Goal: Task Accomplishment & Management: Book appointment/travel/reservation

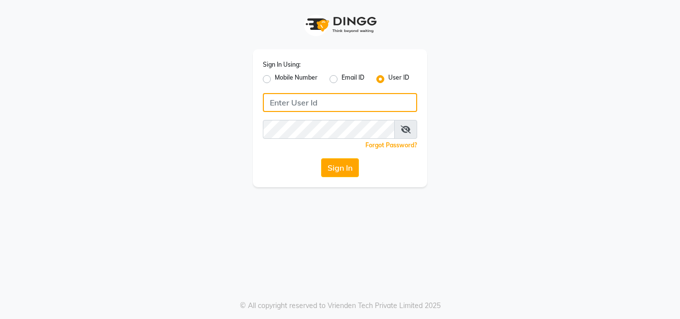
click at [280, 98] on input "Username" at bounding box center [340, 102] width 154 height 19
drag, startPoint x: 277, startPoint y: 98, endPoint x: 272, endPoint y: 102, distance: 6.0
click at [274, 100] on input "Username" at bounding box center [340, 102] width 154 height 19
type input "aura123"
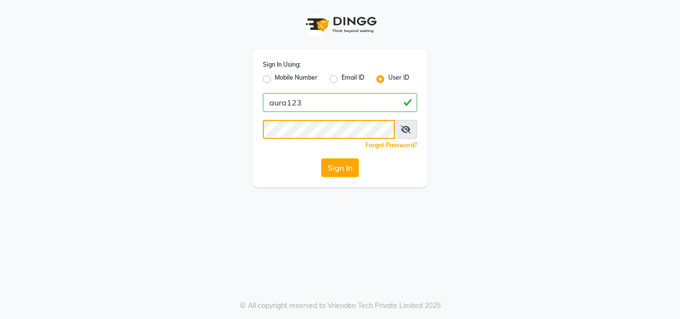
click at [321, 158] on button "Sign In" at bounding box center [340, 167] width 38 height 19
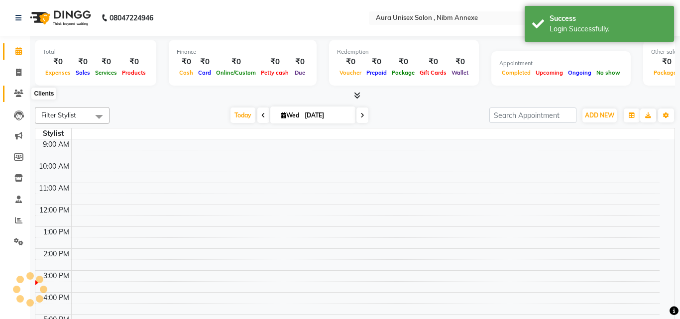
click at [17, 93] on icon at bounding box center [18, 93] width 9 height 7
select select "en"
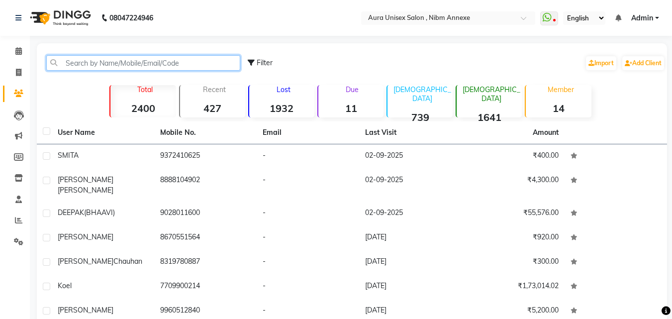
click at [115, 66] on input "text" at bounding box center [143, 62] width 194 height 15
click at [117, 64] on input "text" at bounding box center [143, 62] width 194 height 15
click at [120, 63] on input "text" at bounding box center [143, 62] width 194 height 15
click at [101, 60] on input "sunny" at bounding box center [143, 62] width 194 height 15
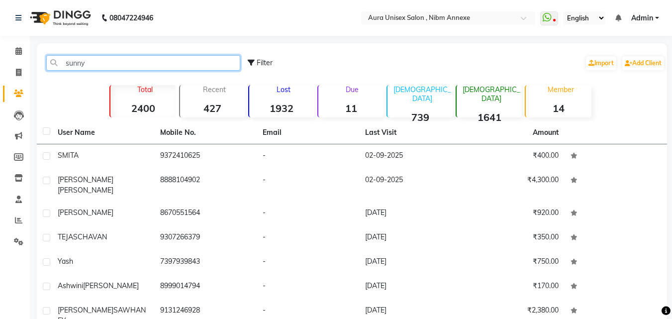
type input "sunny"
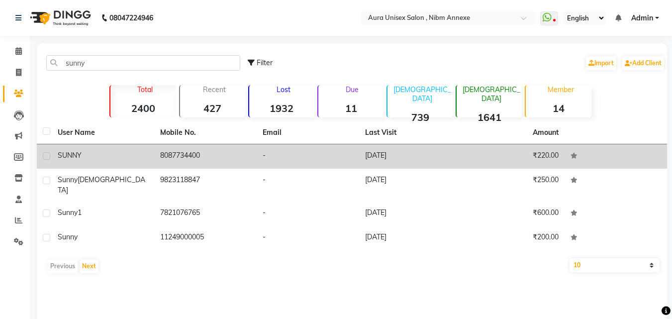
click at [329, 166] on td "-" at bounding box center [308, 156] width 102 height 24
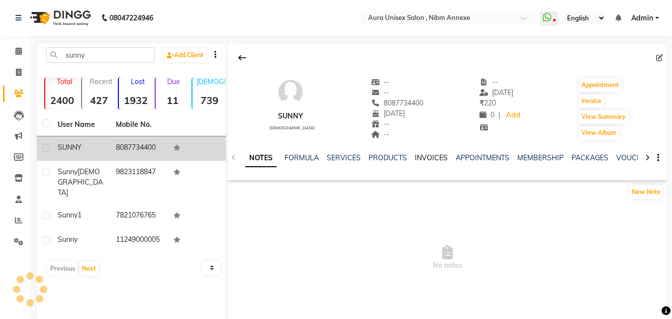
click at [415, 159] on link "INVOICES" at bounding box center [431, 157] width 33 height 9
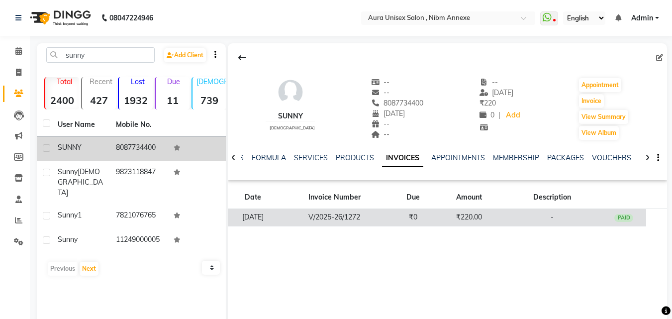
click at [413, 217] on td "₹0" at bounding box center [413, 217] width 45 height 17
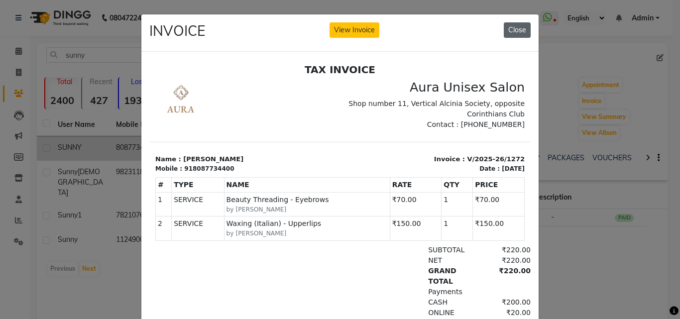
click at [513, 23] on button "Close" at bounding box center [516, 29] width 27 height 15
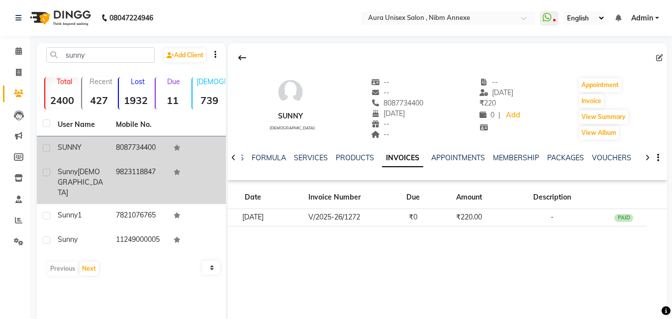
click at [129, 162] on td "9823118847" at bounding box center [139, 182] width 58 height 43
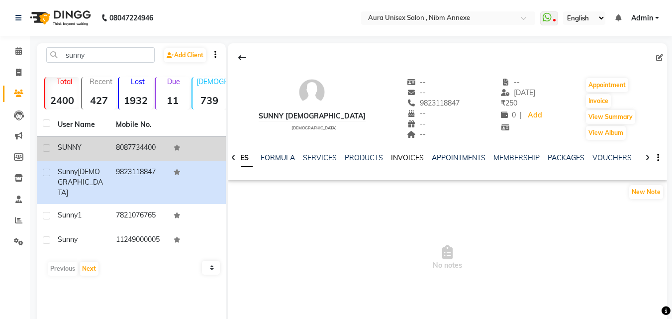
click at [407, 158] on link "INVOICES" at bounding box center [407, 157] width 33 height 9
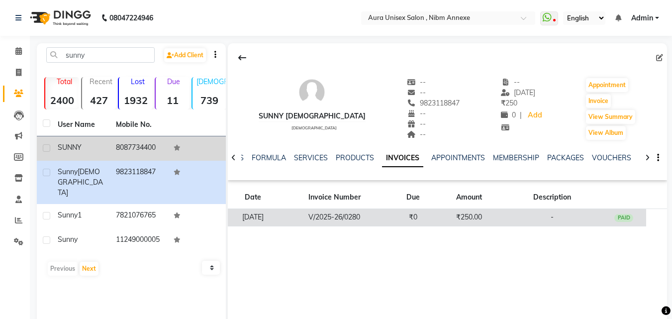
click at [385, 217] on td "V/2025-26/0280" at bounding box center [334, 217] width 113 height 17
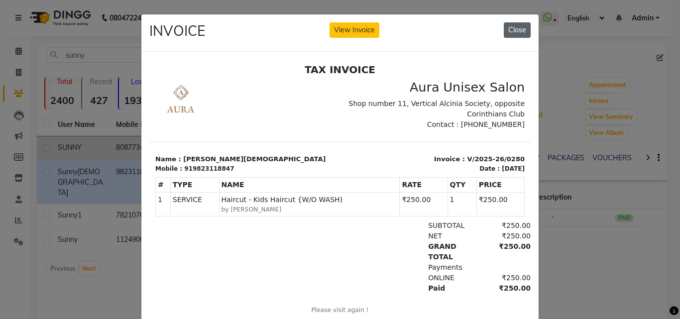
click at [513, 34] on button "Close" at bounding box center [516, 29] width 27 height 15
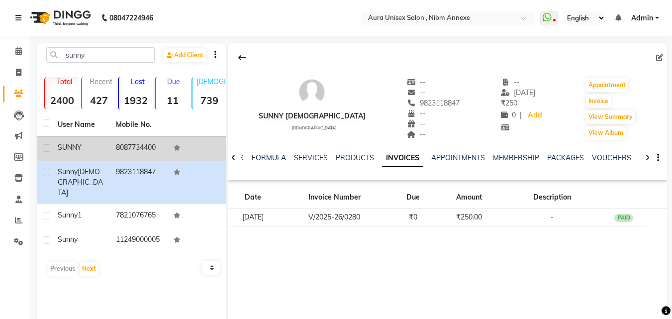
drag, startPoint x: 525, startPoint y: 113, endPoint x: 543, endPoint y: 112, distance: 17.4
drag, startPoint x: 543, startPoint y: 112, endPoint x: 523, endPoint y: 112, distance: 19.9
click at [541, 112] on div "Sunny [DEMOGRAPHIC_DATA] [DEMOGRAPHIC_DATA] -- -- 9823118847 -- -- -- -- [DATE]…" at bounding box center [447, 104] width 439 height 74
drag, startPoint x: 523, startPoint y: 112, endPoint x: 495, endPoint y: 112, distance: 28.4
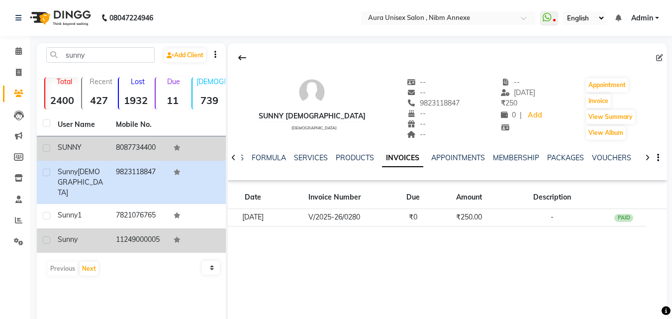
drag, startPoint x: 495, startPoint y: 112, endPoint x: 77, endPoint y: 233, distance: 434.6
click at [77, 234] on div "sunny" at bounding box center [81, 239] width 46 height 10
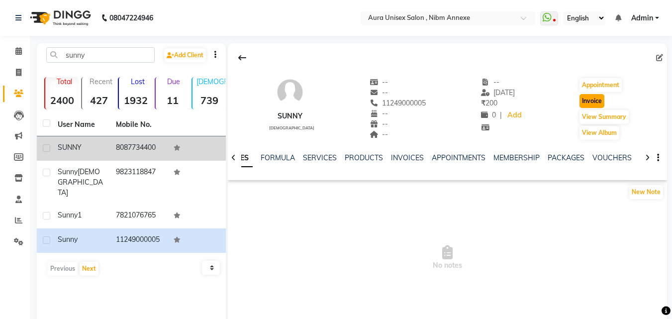
click at [583, 104] on button "Invoice" at bounding box center [592, 101] width 25 height 14
select select "service"
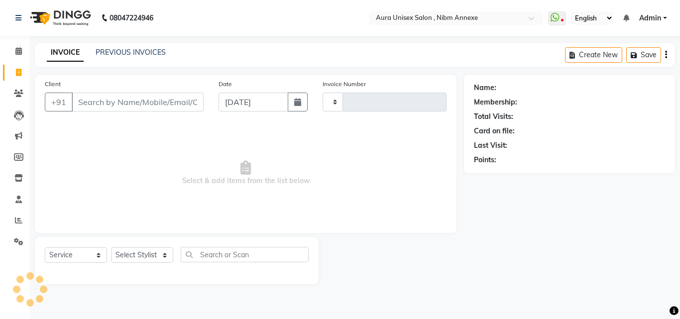
type input "1331"
select select "823"
click at [158, 252] on select "Select Stylist" at bounding box center [142, 254] width 62 height 15
type input "11249000005"
click at [158, 252] on select "Select Stylist Bhanu Hema [PERSON_NAME] [PERSON_NAME]" at bounding box center [142, 254] width 62 height 15
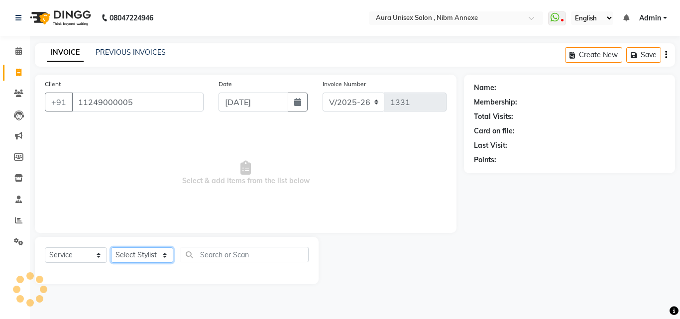
click at [158, 252] on select "Select Stylist Bhanu Hema [PERSON_NAME] [PERSON_NAME]" at bounding box center [142, 254] width 62 height 15
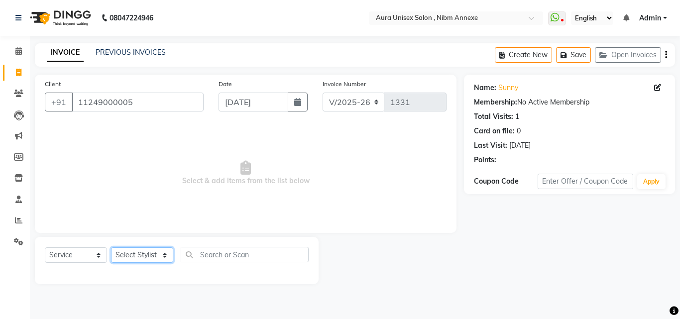
select select "83187"
click at [111, 247] on select "Select Stylist Bhanu Hema [PERSON_NAME] [PERSON_NAME]" at bounding box center [142, 254] width 62 height 15
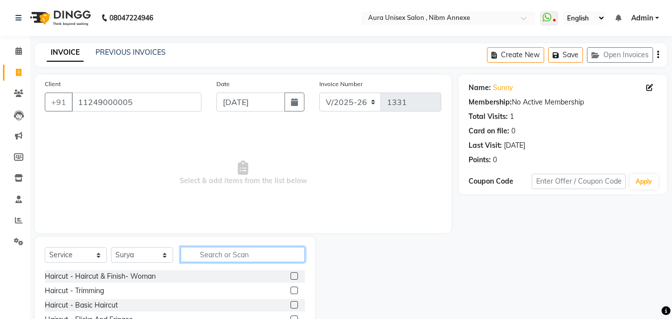
click at [240, 256] on input "text" at bounding box center [243, 254] width 124 height 15
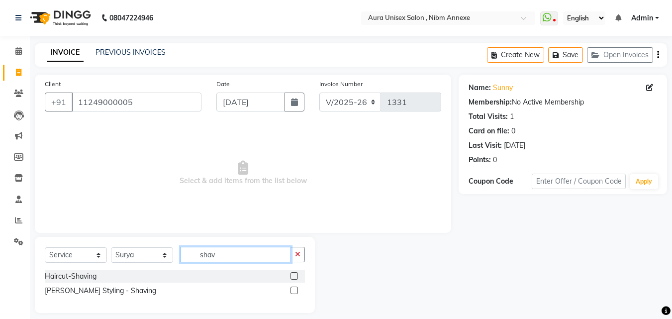
type input "shav"
click at [295, 289] on label at bounding box center [294, 290] width 7 height 7
click at [295, 289] on input "checkbox" at bounding box center [294, 291] width 6 height 6
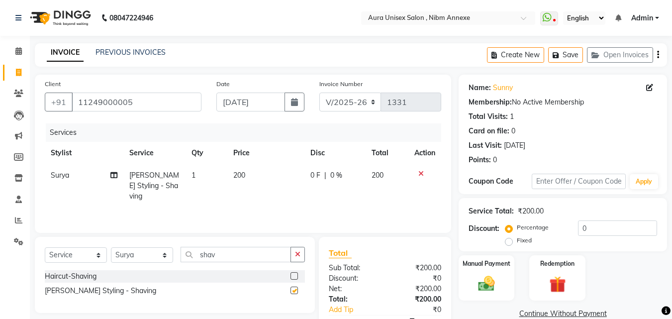
checkbox input "false"
click at [261, 256] on input "shav" at bounding box center [236, 254] width 110 height 15
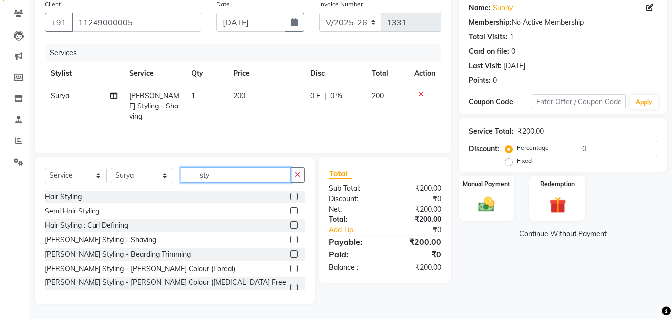
type input "sty"
click at [291, 197] on label at bounding box center [294, 196] width 7 height 7
click at [291, 197] on input "checkbox" at bounding box center [294, 197] width 6 height 6
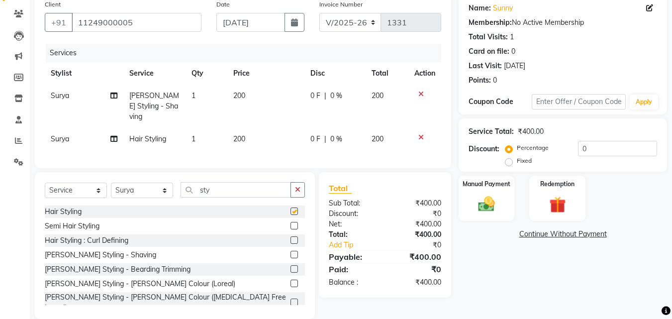
checkbox input "false"
click at [226, 128] on td "1" at bounding box center [207, 139] width 42 height 22
select select "83187"
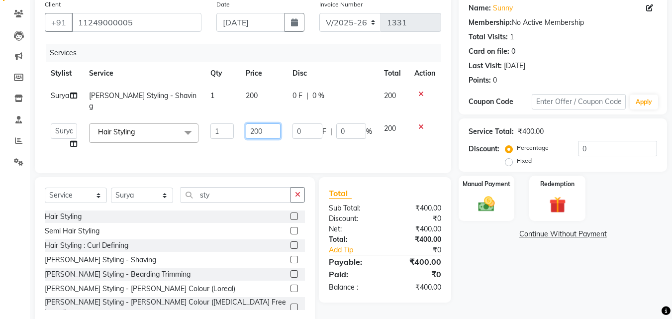
click at [253, 126] on input "200" at bounding box center [263, 130] width 34 height 15
type input "250"
click at [543, 285] on div "Name: Sunny Membership: No Active Membership Total Visits: 1 Card on file: 0 La…" at bounding box center [567, 159] width 216 height 329
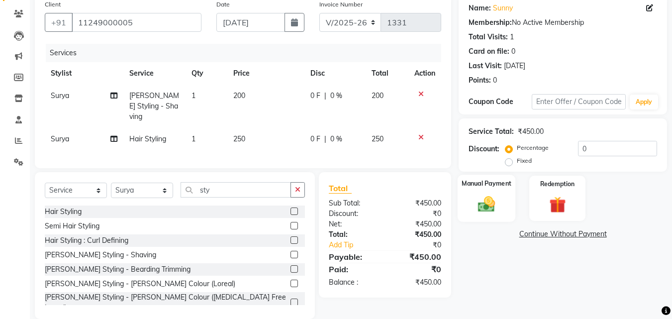
click at [500, 201] on img at bounding box center [487, 204] width 28 height 20
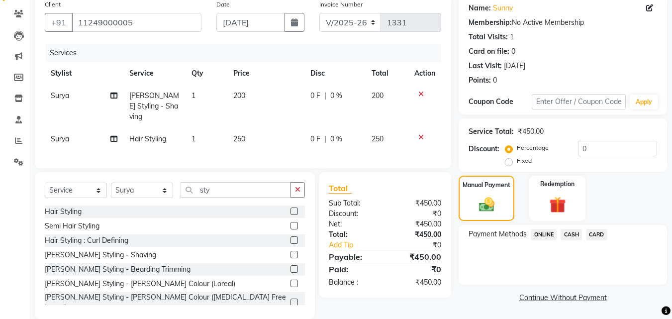
click at [540, 233] on span "ONLINE" at bounding box center [544, 234] width 26 height 11
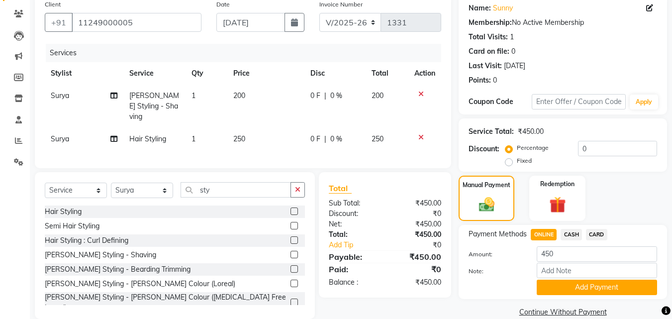
click at [578, 236] on span "CASH" at bounding box center [571, 234] width 21 height 11
click at [572, 285] on button "Add Payment" at bounding box center [597, 287] width 120 height 15
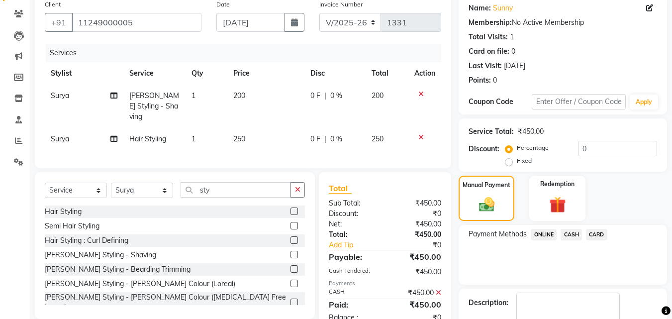
scroll to position [137, 0]
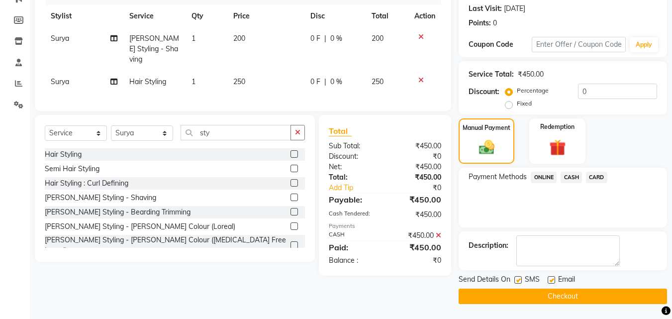
click at [521, 281] on label at bounding box center [517, 279] width 7 height 7
click at [521, 281] on input "checkbox" at bounding box center [517, 280] width 6 height 6
checkbox input "false"
click at [550, 279] on label at bounding box center [551, 279] width 7 height 7
click at [550, 279] on input "checkbox" at bounding box center [551, 280] width 6 height 6
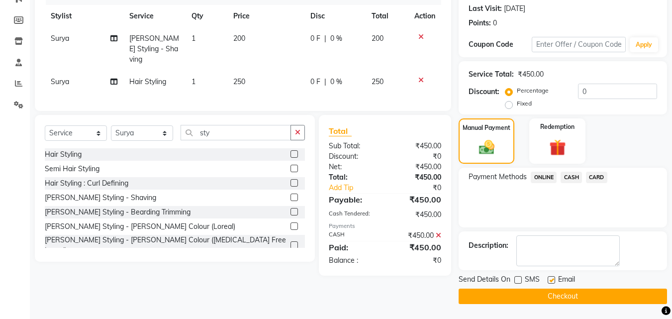
checkbox input "false"
click at [549, 292] on button "Checkout" at bounding box center [563, 296] width 208 height 15
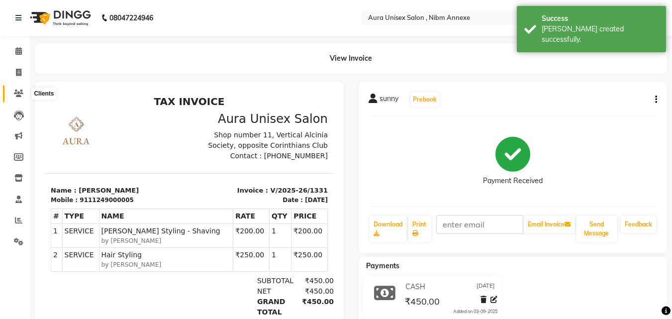
click at [20, 90] on icon at bounding box center [18, 93] width 9 height 7
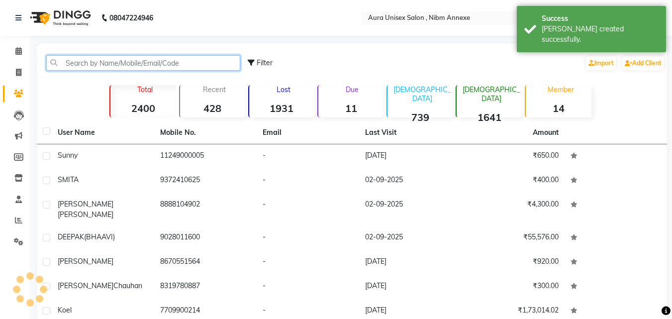
click at [105, 57] on input "text" at bounding box center [143, 62] width 194 height 15
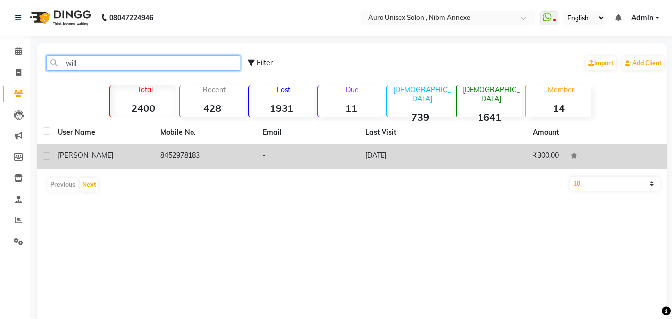
type input "will"
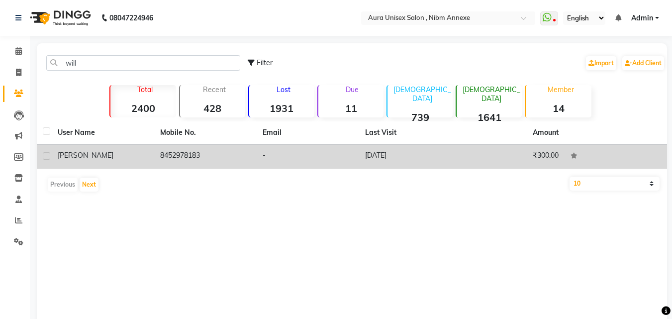
click at [197, 154] on td "8452978183" at bounding box center [205, 156] width 102 height 24
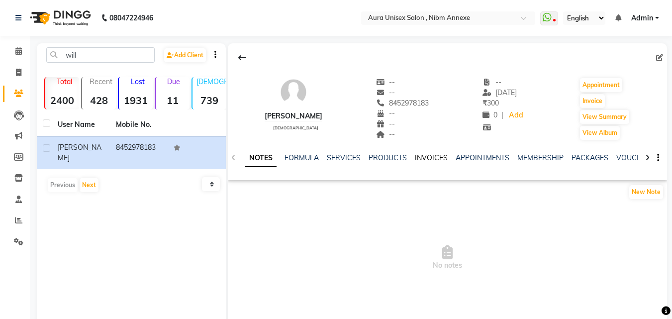
click at [437, 159] on link "INVOICES" at bounding box center [431, 157] width 33 height 9
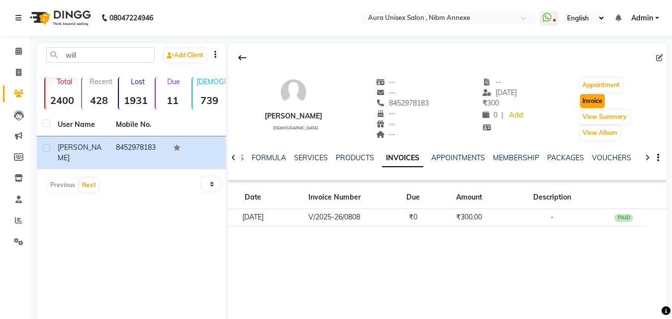
click at [590, 100] on button "Invoice" at bounding box center [592, 101] width 25 height 14
select select "service"
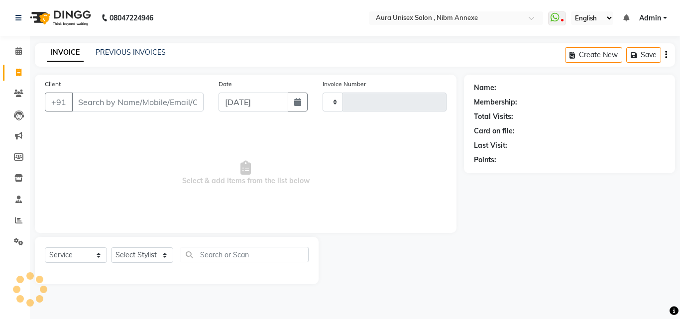
type input "1332"
select select "823"
click at [136, 263] on select "Select Stylist" at bounding box center [142, 254] width 62 height 15
click at [137, 259] on select "Select Stylist" at bounding box center [142, 254] width 62 height 15
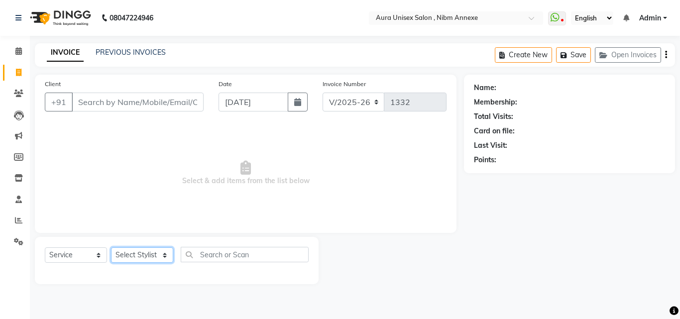
type input "8452978183"
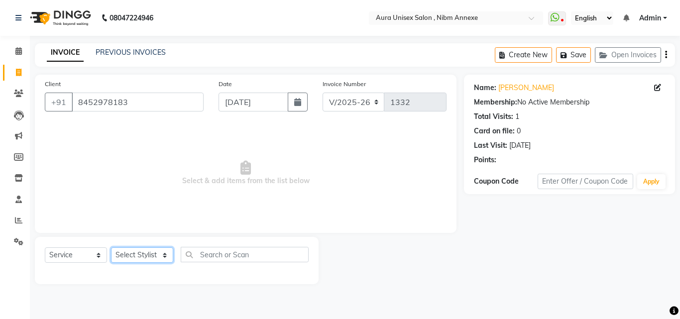
select select "83187"
click at [111, 247] on select "Select Stylist Bhanu Hema [PERSON_NAME] [PERSON_NAME]" at bounding box center [142, 254] width 62 height 15
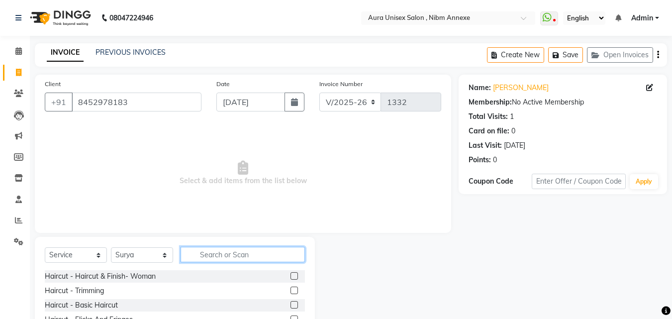
click at [224, 249] on input "text" at bounding box center [243, 254] width 124 height 15
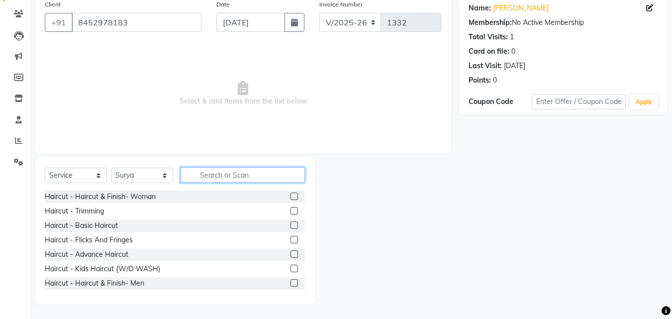
scroll to position [50, 0]
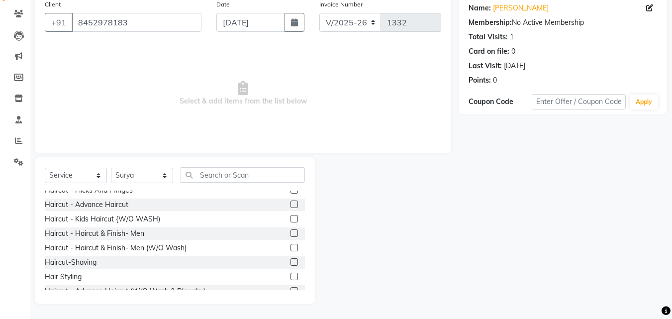
click at [291, 251] on div at bounding box center [294, 249] width 6 height 10
click at [291, 246] on label at bounding box center [294, 247] width 7 height 7
click at [291, 246] on input "checkbox" at bounding box center [294, 248] width 6 height 6
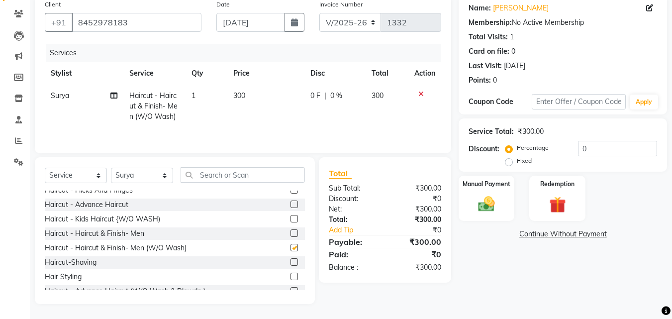
checkbox input "false"
click at [477, 199] on img at bounding box center [487, 204] width 28 height 20
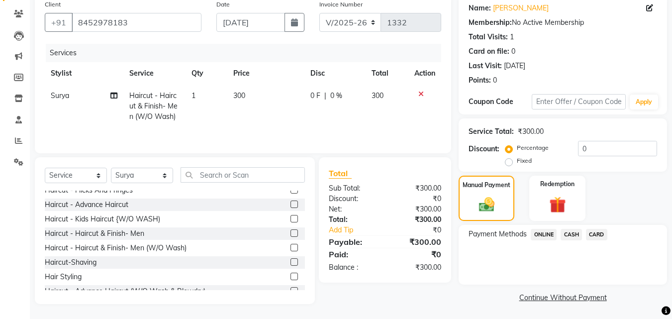
click at [544, 242] on div "Payment Methods ONLINE CASH CARD" at bounding box center [563, 255] width 208 height 60
click at [546, 228] on div "Payment Methods ONLINE CASH CARD" at bounding box center [563, 255] width 208 height 60
click at [546, 240] on div "ONLINE" at bounding box center [542, 235] width 30 height 13
click at [547, 233] on span "ONLINE" at bounding box center [544, 234] width 26 height 11
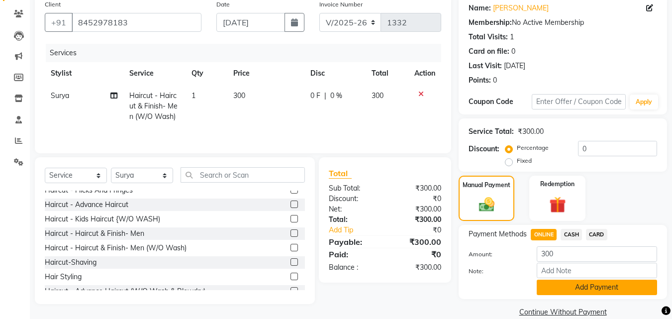
click at [556, 295] on button "Add Payment" at bounding box center [597, 287] width 120 height 15
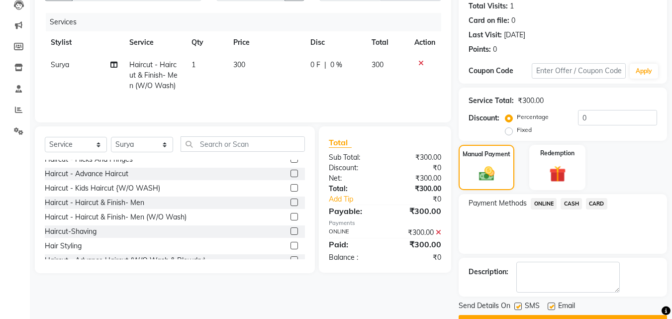
scroll to position [137, 0]
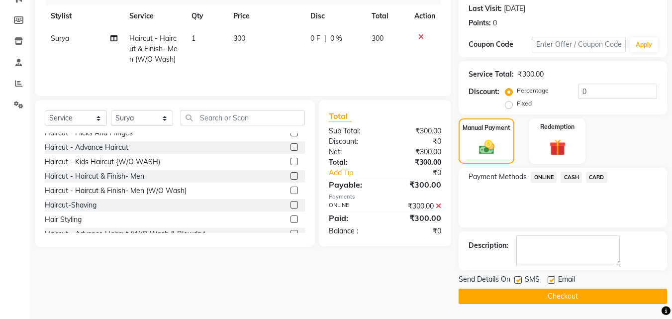
click at [563, 296] on button "Checkout" at bounding box center [563, 296] width 208 height 15
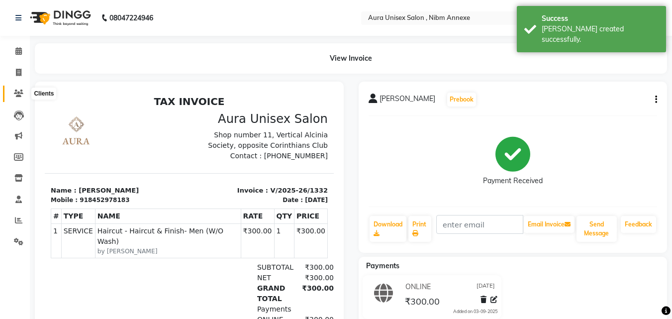
click at [14, 89] on span at bounding box center [18, 93] width 17 height 11
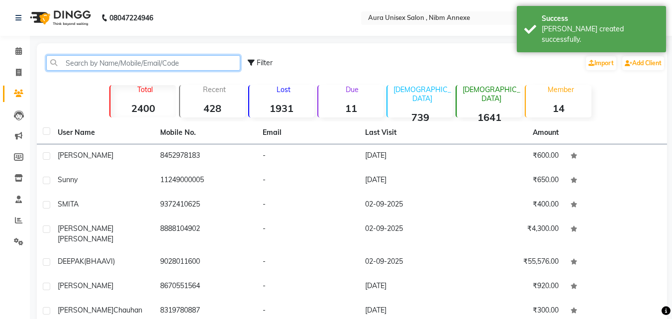
click at [68, 66] on input "text" at bounding box center [143, 62] width 194 height 15
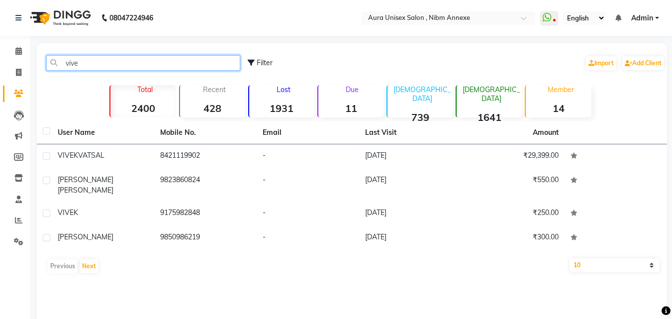
type input "vive"
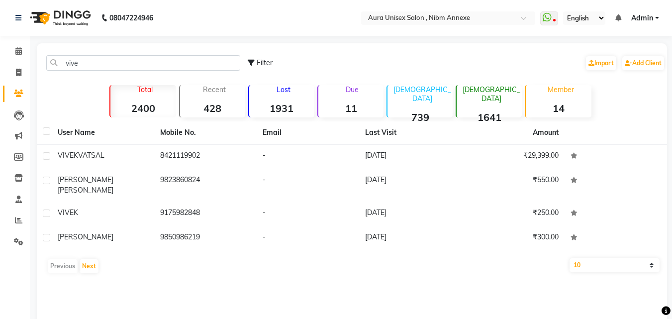
click at [76, 156] on span "VIVEK" at bounding box center [68, 155] width 20 height 9
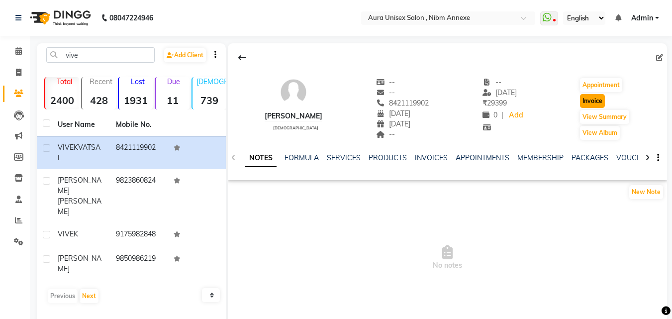
click at [604, 104] on button "Invoice" at bounding box center [592, 101] width 25 height 14
select select "service"
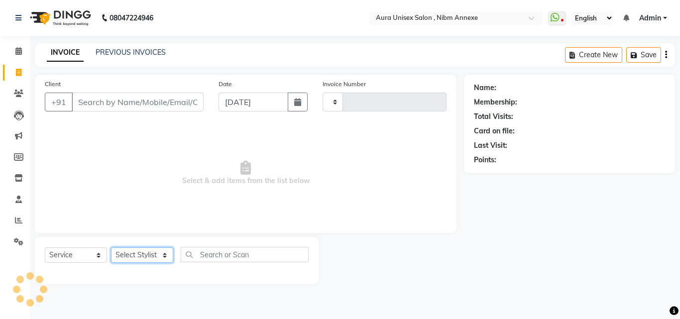
click at [140, 250] on select "Select Stylist" at bounding box center [142, 254] width 62 height 15
type input "1333"
select select "823"
type input "8421119902"
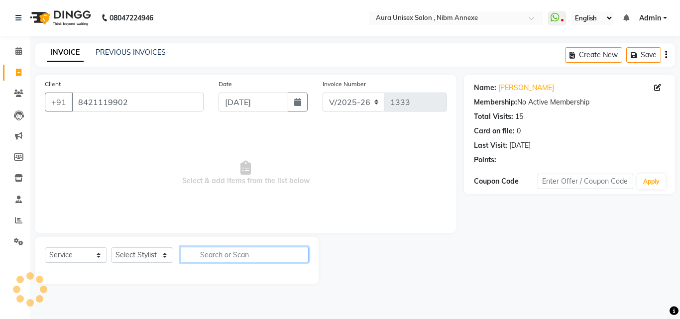
click at [235, 248] on input "text" at bounding box center [245, 254] width 128 height 15
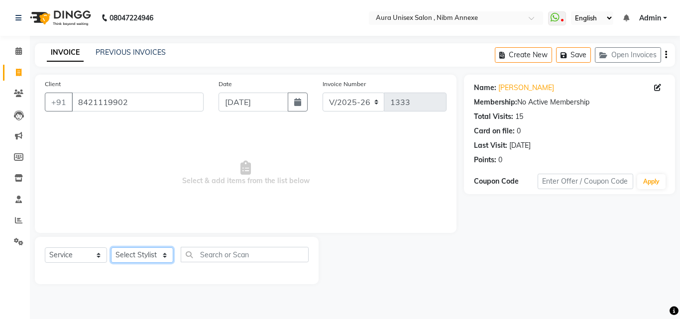
click at [129, 250] on select "Select Stylist Bhanu Hema [PERSON_NAME] [PERSON_NAME]" at bounding box center [142, 254] width 62 height 15
select select "83187"
click at [111, 247] on select "Select Stylist Bhanu Hema [PERSON_NAME] [PERSON_NAME]" at bounding box center [142, 254] width 62 height 15
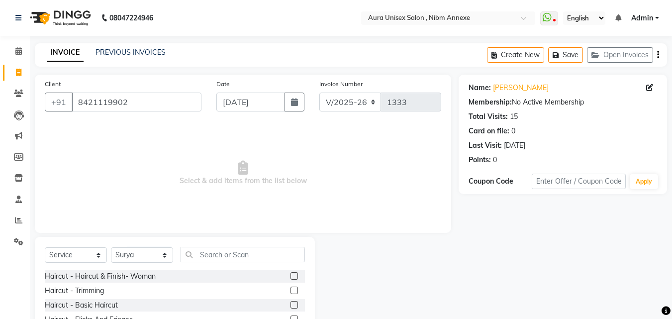
click at [291, 275] on label at bounding box center [294, 275] width 7 height 7
click at [291, 275] on input "checkbox" at bounding box center [294, 276] width 6 height 6
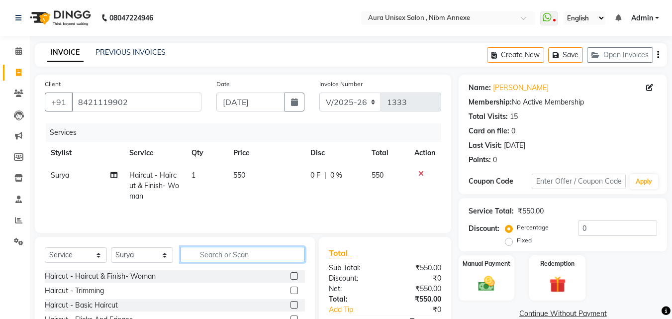
checkbox input "false"
click at [249, 258] on input "text" at bounding box center [243, 254] width 124 height 15
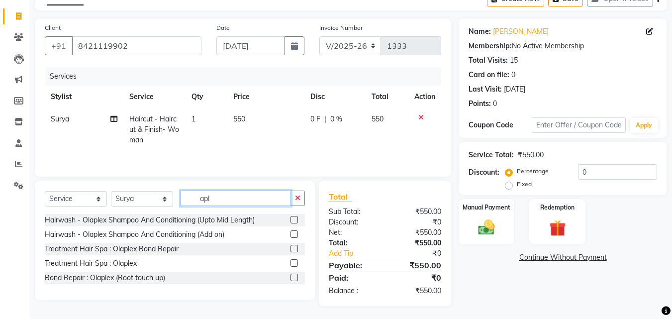
scroll to position [58, 0]
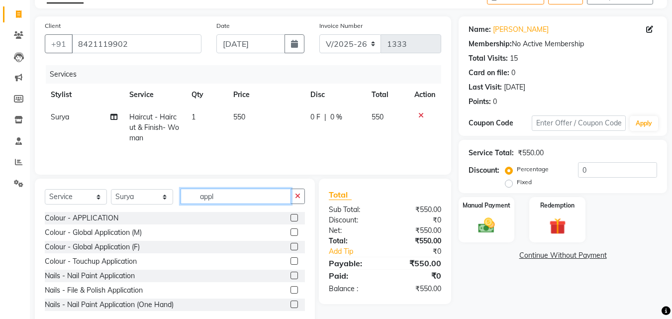
type input "appl"
click at [291, 218] on label at bounding box center [294, 217] width 7 height 7
click at [291, 218] on input "checkbox" at bounding box center [294, 218] width 6 height 6
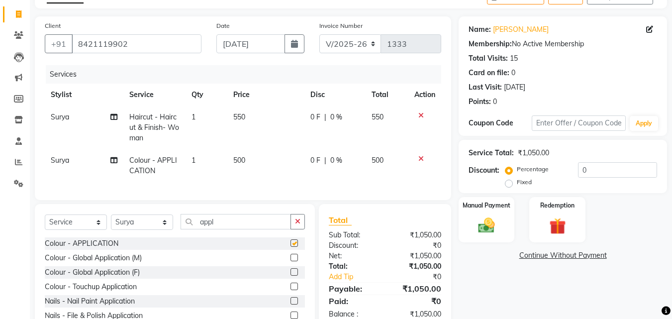
checkbox input "false"
click at [243, 166] on td "500" at bounding box center [265, 165] width 77 height 33
select select "83187"
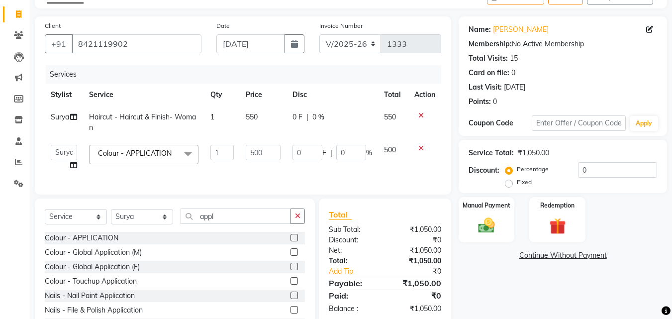
click at [291, 285] on label at bounding box center [294, 280] width 7 height 7
click at [291, 285] on input "checkbox" at bounding box center [294, 281] width 6 height 6
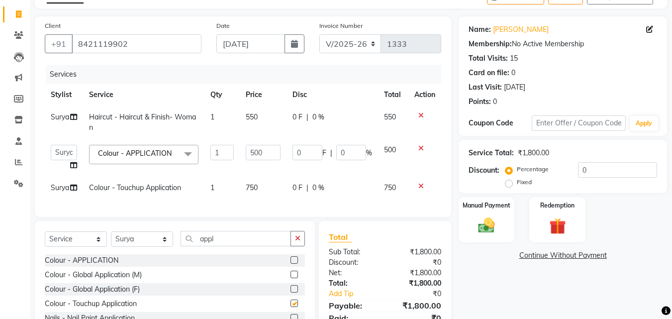
checkbox input "false"
click at [420, 150] on icon at bounding box center [420, 148] width 5 height 7
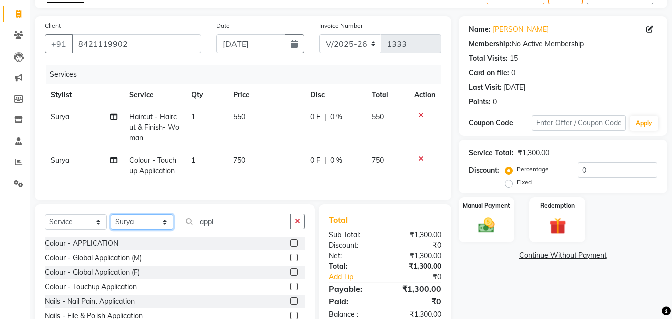
click at [158, 230] on select "Select Stylist Bhanu Hema [PERSON_NAME] [PERSON_NAME]" at bounding box center [142, 221] width 62 height 15
select select "88978"
click at [111, 222] on select "Select Stylist Bhanu Hema [PERSON_NAME] [PERSON_NAME]" at bounding box center [142, 221] width 62 height 15
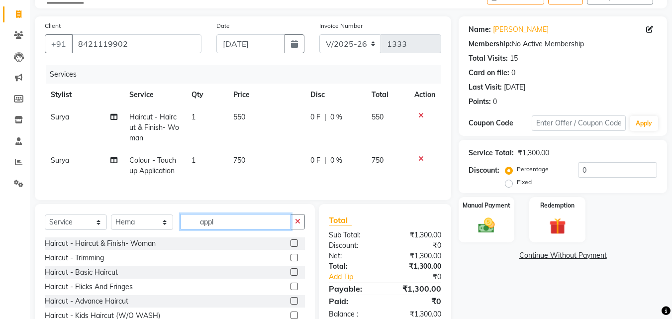
click at [216, 229] on input "appl" at bounding box center [236, 221] width 110 height 15
type input "bro"
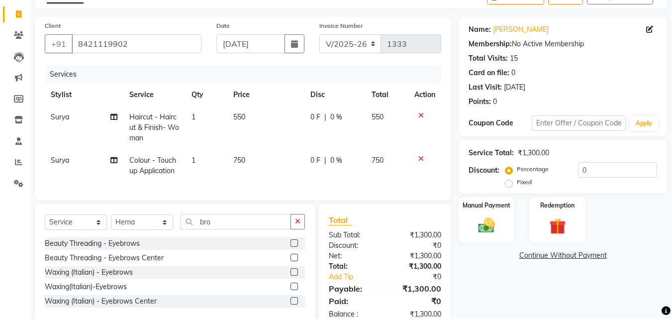
click at [294, 250] on div at bounding box center [294, 244] width 6 height 10
click at [295, 246] on div at bounding box center [298, 243] width 14 height 12
click at [295, 247] on label at bounding box center [294, 242] width 7 height 7
click at [295, 247] on input "checkbox" at bounding box center [294, 243] width 6 height 6
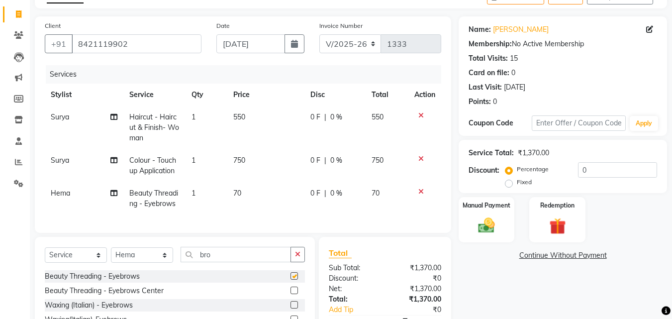
checkbox input "false"
click at [247, 260] on input "bro" at bounding box center [236, 254] width 110 height 15
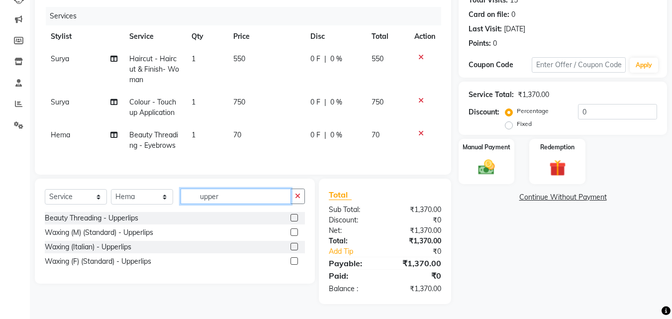
scroll to position [124, 0]
type input "upper"
click at [295, 249] on label at bounding box center [294, 246] width 7 height 7
click at [295, 249] on input "checkbox" at bounding box center [294, 247] width 6 height 6
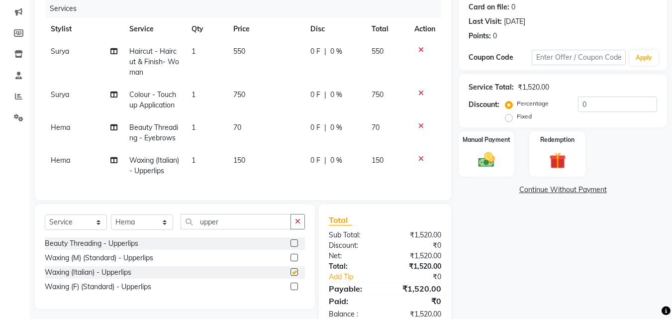
checkbox input "false"
click at [268, 229] on input "upper" at bounding box center [236, 221] width 110 height 15
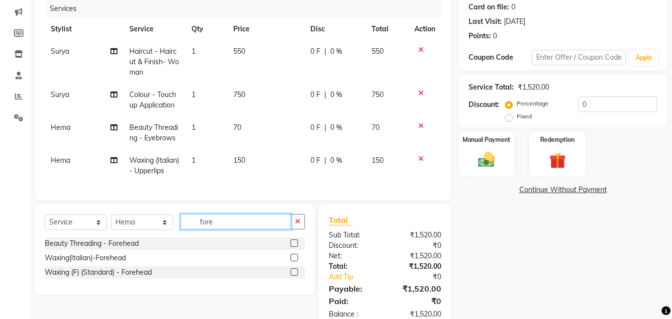
type input "fore"
click at [293, 261] on label at bounding box center [294, 257] width 7 height 7
click at [293, 261] on input "checkbox" at bounding box center [294, 258] width 6 height 6
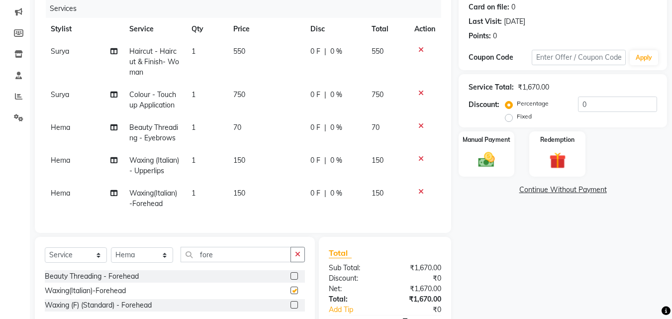
checkbox input "false"
click at [269, 260] on input "fore" at bounding box center [236, 254] width 110 height 15
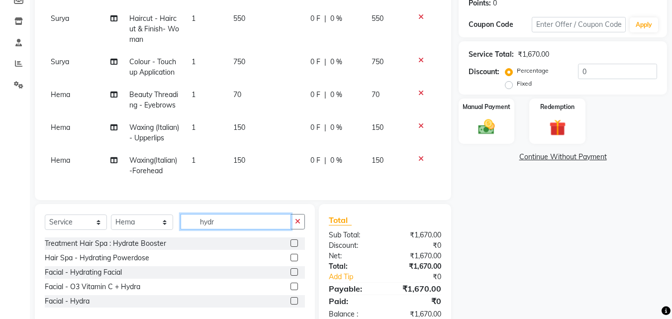
scroll to position [190, 0]
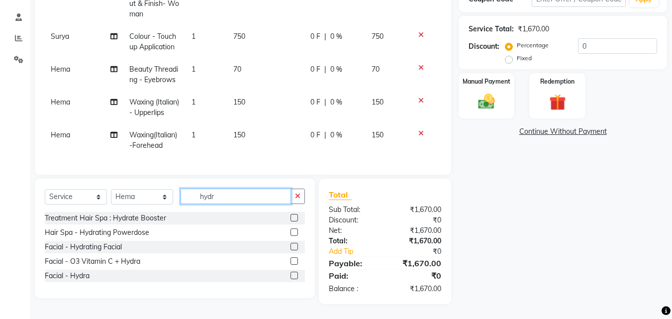
type input "hydr"
click at [294, 260] on label at bounding box center [294, 260] width 7 height 7
click at [294, 260] on input "checkbox" at bounding box center [294, 261] width 6 height 6
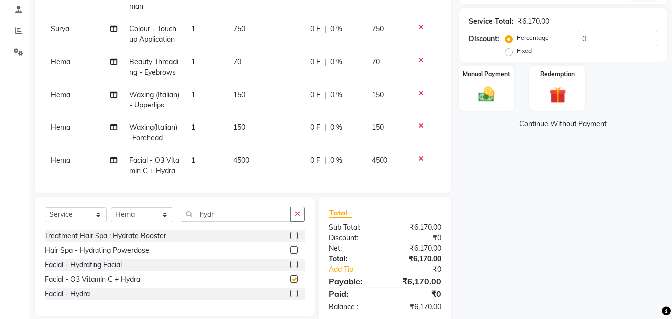
checkbox input "false"
click at [517, 50] on label "Fixed" at bounding box center [524, 50] width 15 height 9
click at [507, 50] on input "Fixed" at bounding box center [510, 50] width 7 height 7
radio input "true"
click at [595, 44] on input "0" at bounding box center [617, 38] width 79 height 15
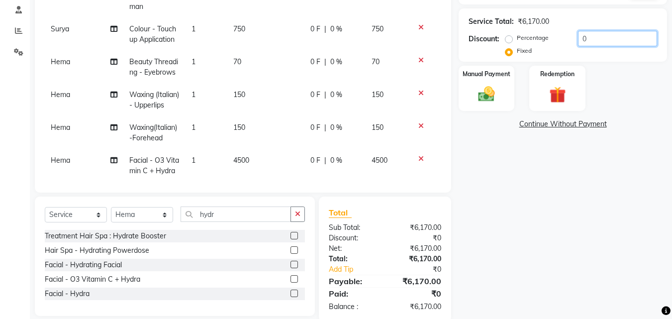
click at [593, 35] on input "0" at bounding box center [617, 38] width 79 height 15
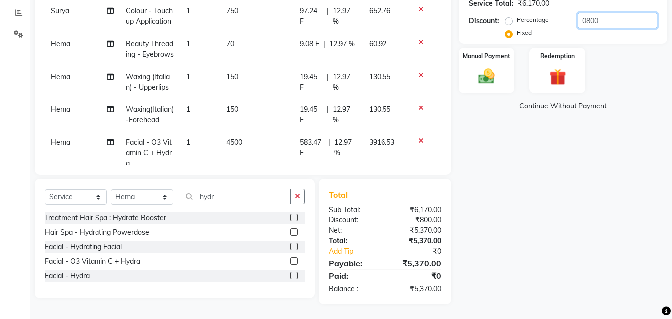
scroll to position [0, 0]
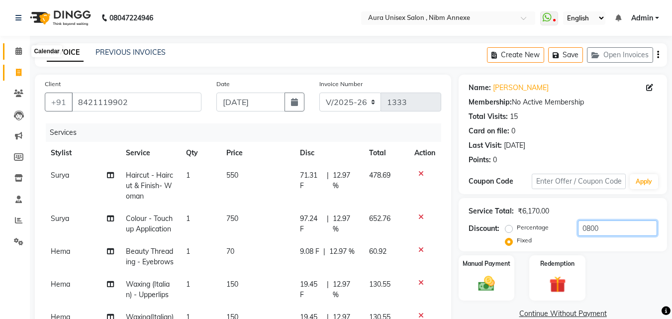
type input "0800"
click at [21, 50] on span at bounding box center [18, 51] width 17 height 11
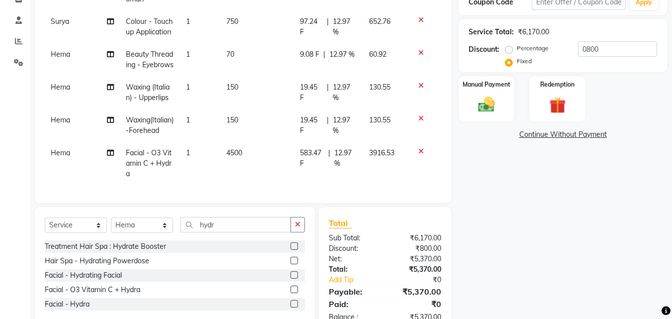
scroll to position [207, 0]
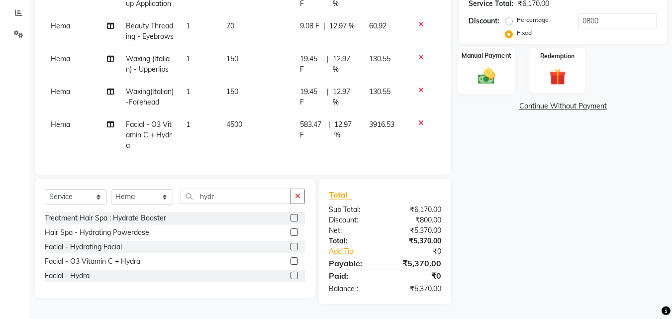
click at [495, 84] on img at bounding box center [487, 76] width 28 height 20
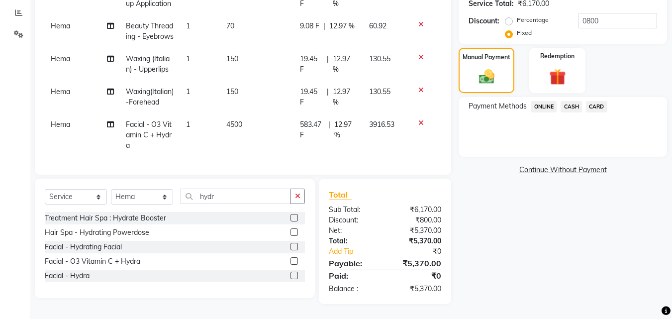
click at [546, 108] on span "ONLINE" at bounding box center [544, 106] width 26 height 11
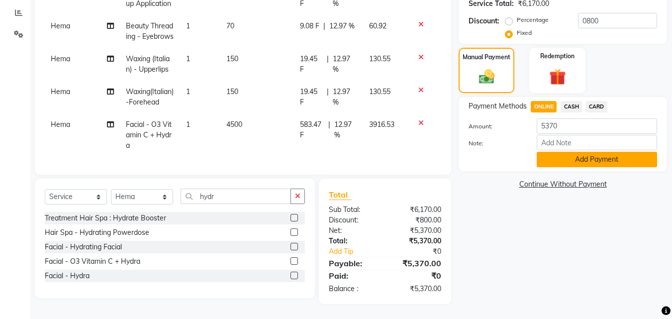
click at [562, 154] on button "Add Payment" at bounding box center [597, 159] width 120 height 15
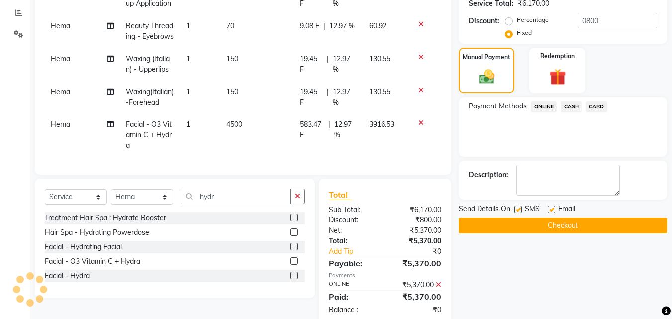
click at [550, 210] on label at bounding box center [551, 208] width 7 height 7
click at [550, 210] on input "checkbox" at bounding box center [551, 209] width 6 height 6
checkbox input "false"
click at [517, 206] on label at bounding box center [517, 208] width 7 height 7
click at [517, 206] on input "checkbox" at bounding box center [517, 209] width 6 height 6
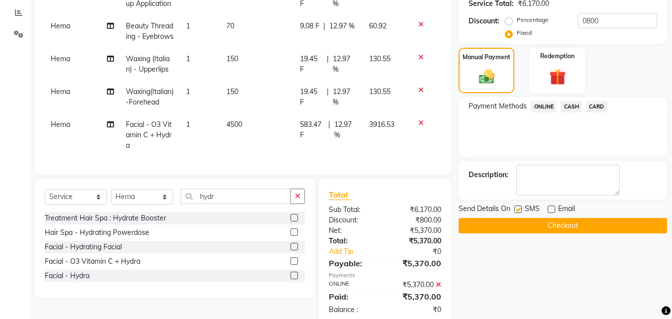
checkbox input "false"
click at [517, 216] on div "Send Details On SMS Email Checkout" at bounding box center [563, 218] width 208 height 30
click at [515, 224] on button "Checkout" at bounding box center [563, 225] width 208 height 15
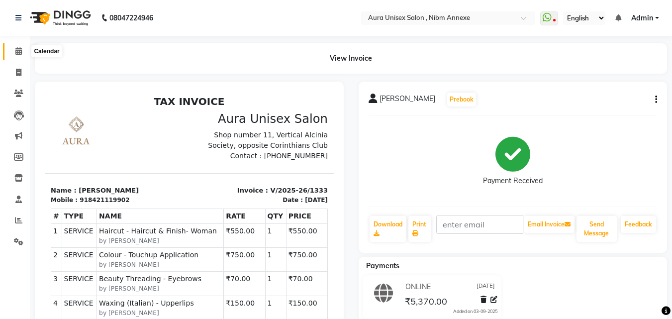
click at [18, 53] on icon at bounding box center [18, 50] width 6 height 7
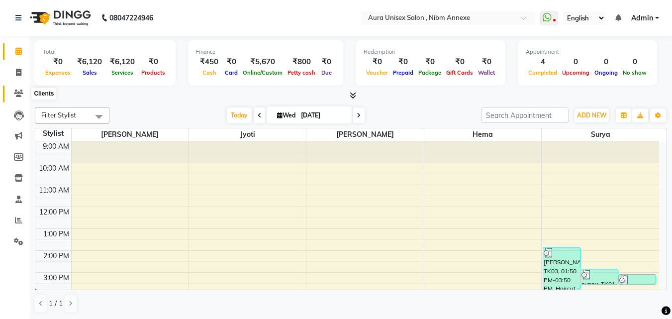
click at [17, 95] on icon at bounding box center [18, 93] width 9 height 7
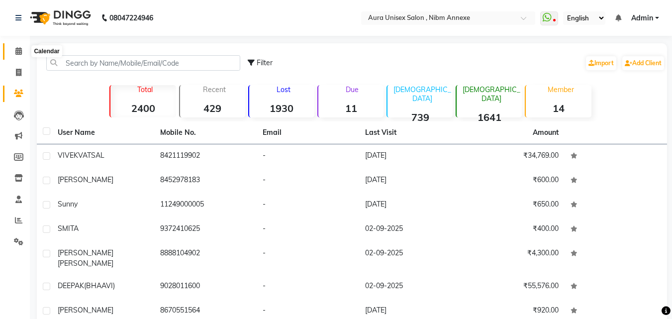
click at [19, 53] on icon at bounding box center [18, 50] width 6 height 7
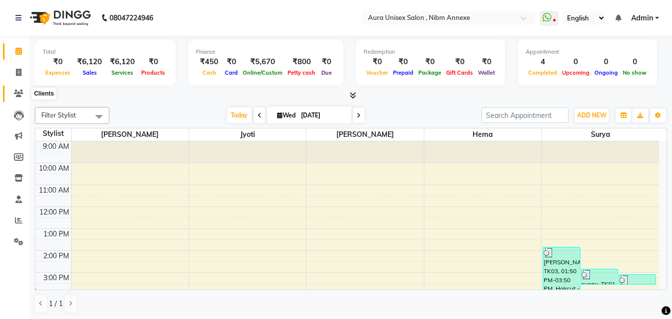
click at [15, 89] on span at bounding box center [18, 93] width 17 height 11
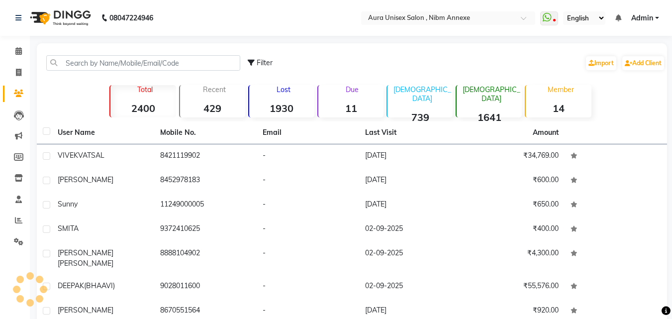
click at [15, 89] on span at bounding box center [18, 93] width 17 height 11
click at [21, 54] on icon at bounding box center [18, 50] width 6 height 7
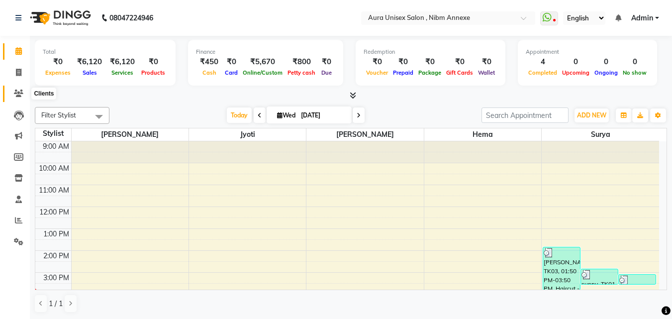
click at [13, 88] on span at bounding box center [18, 93] width 17 height 11
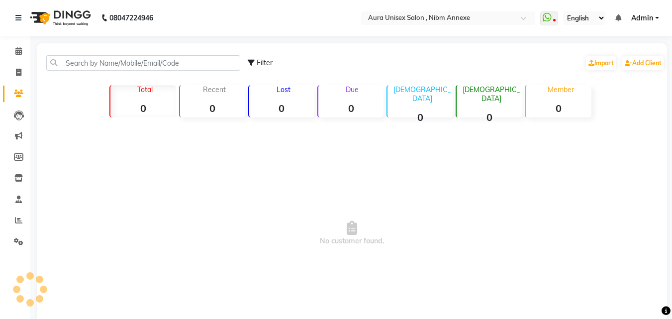
click at [13, 88] on span at bounding box center [18, 93] width 17 height 11
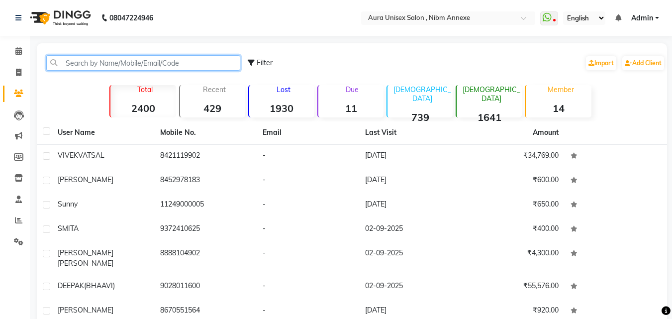
click at [69, 60] on input "text" at bounding box center [143, 62] width 194 height 15
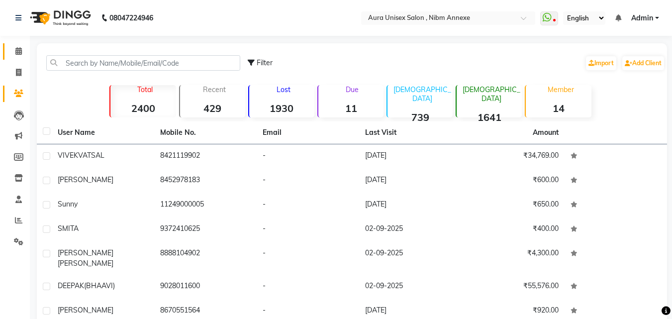
click at [7, 53] on link "Calendar" at bounding box center [15, 51] width 24 height 16
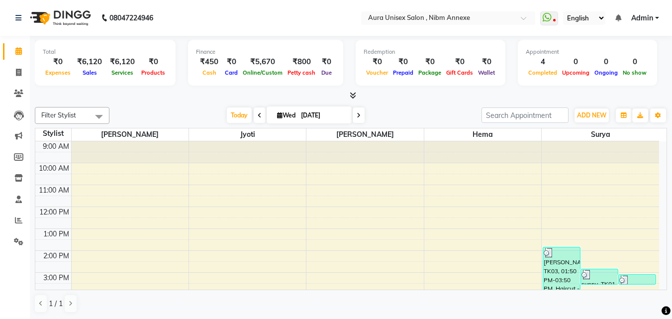
click at [19, 103] on li "Clients" at bounding box center [15, 93] width 30 height 21
click at [19, 94] on icon at bounding box center [18, 93] width 9 height 7
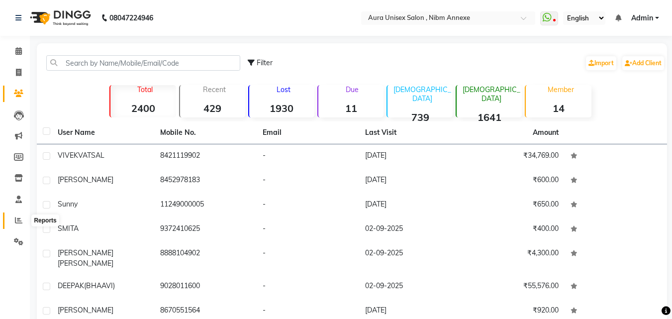
click at [19, 221] on icon at bounding box center [18, 219] width 7 height 7
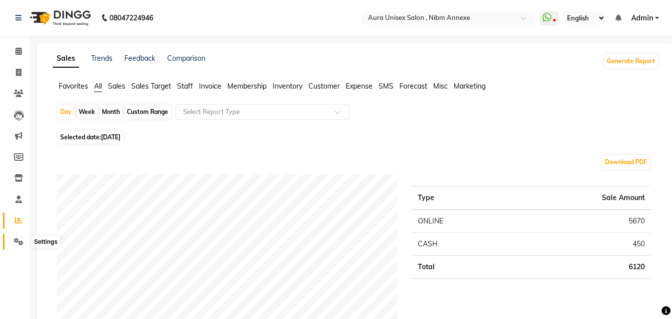
click at [19, 240] on icon at bounding box center [18, 241] width 9 height 7
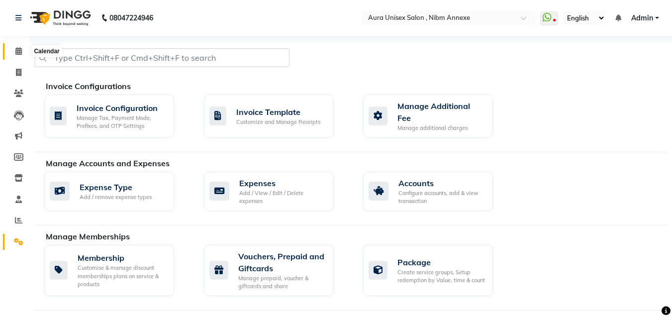
click at [12, 54] on span at bounding box center [18, 51] width 17 height 11
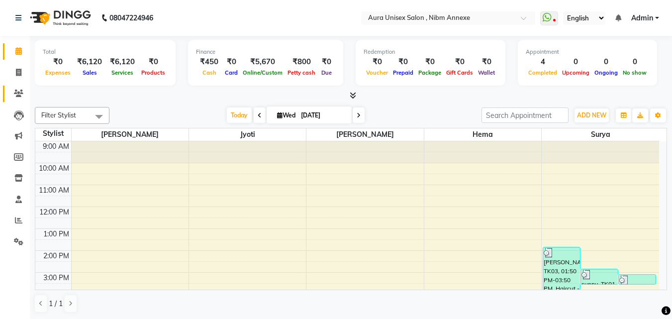
click at [21, 101] on link "Clients" at bounding box center [15, 94] width 24 height 16
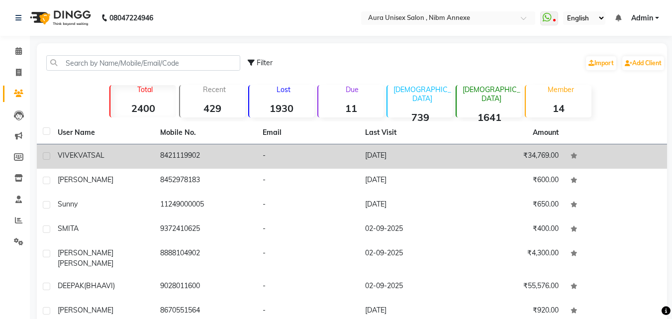
click at [174, 152] on td "8421119902" at bounding box center [205, 156] width 102 height 24
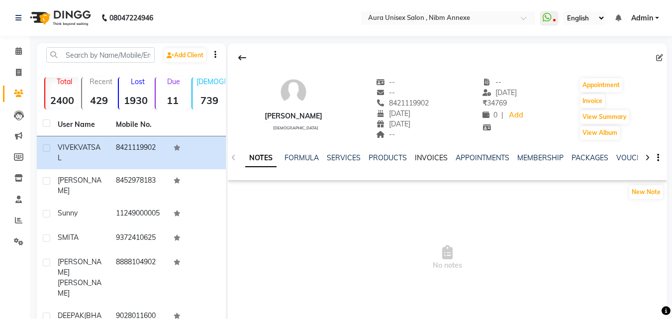
click at [437, 155] on link "INVOICES" at bounding box center [431, 157] width 33 height 9
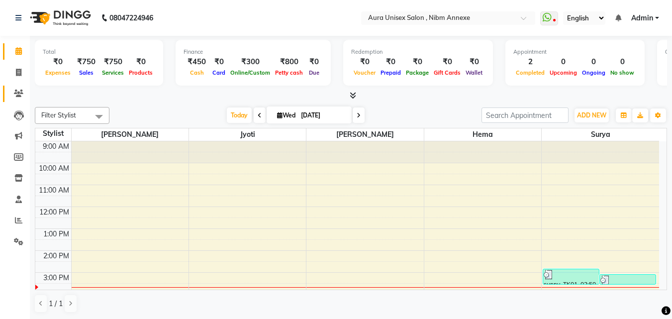
click at [19, 88] on link "Clients" at bounding box center [15, 94] width 24 height 16
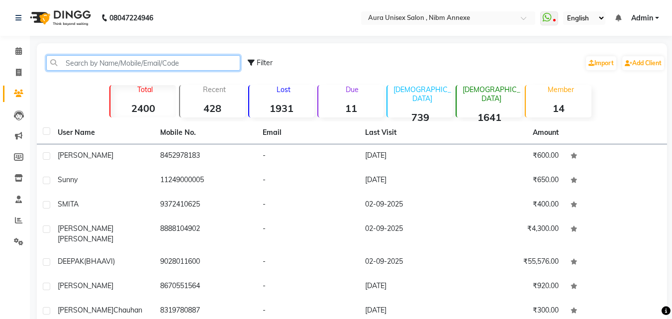
click at [71, 59] on input "text" at bounding box center [143, 62] width 194 height 15
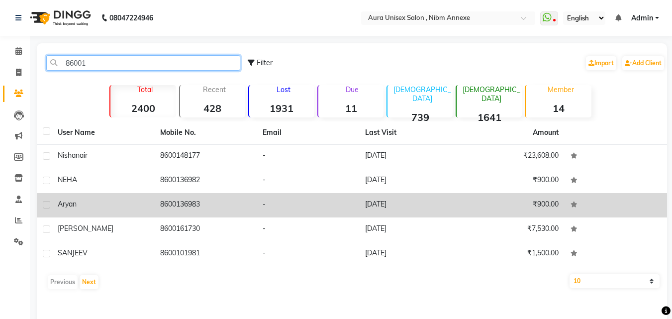
type input "86001"
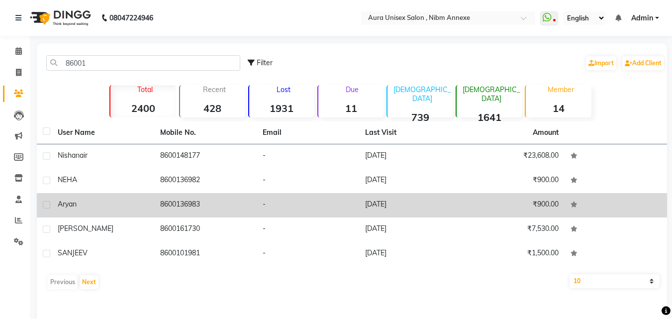
click at [196, 212] on td "8600136983" at bounding box center [205, 205] width 102 height 24
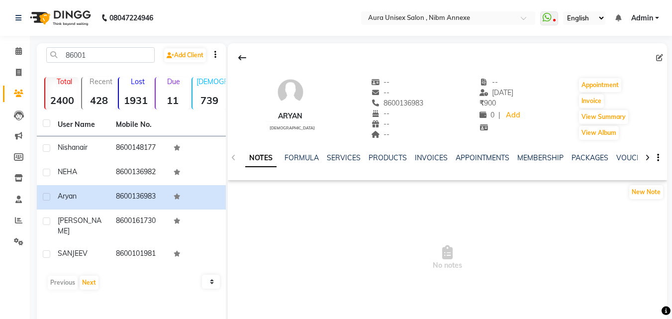
click at [430, 152] on div "NOTES FORMULA SERVICES PRODUCTS INVOICES APPOINTMENTS MEMBERSHIP PACKAGES VOUCH…" at bounding box center [447, 158] width 439 height 34
click at [429, 160] on link "INVOICES" at bounding box center [431, 157] width 33 height 9
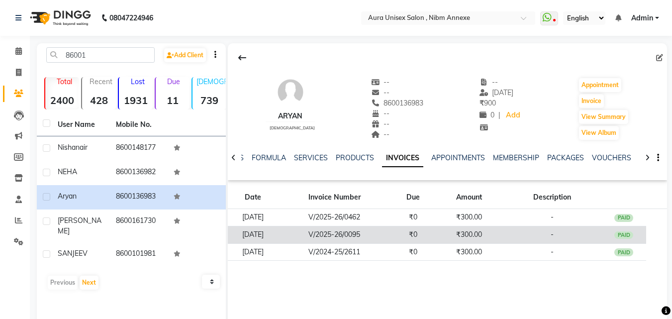
click at [484, 228] on td "₹300.00" at bounding box center [469, 234] width 67 height 17
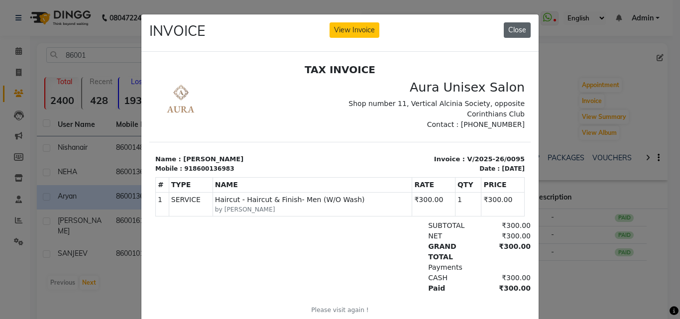
click at [505, 32] on button "Close" at bounding box center [516, 29] width 27 height 15
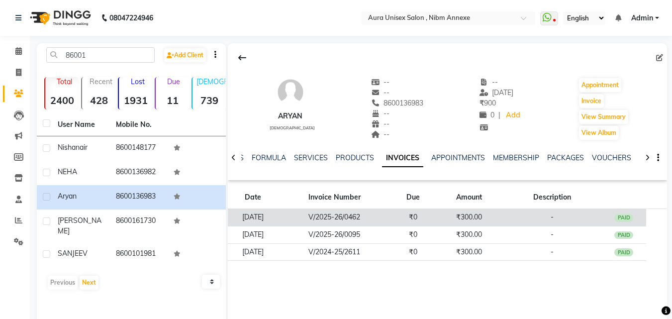
click at [391, 214] on td "V/2025-26/0462" at bounding box center [334, 217] width 113 height 17
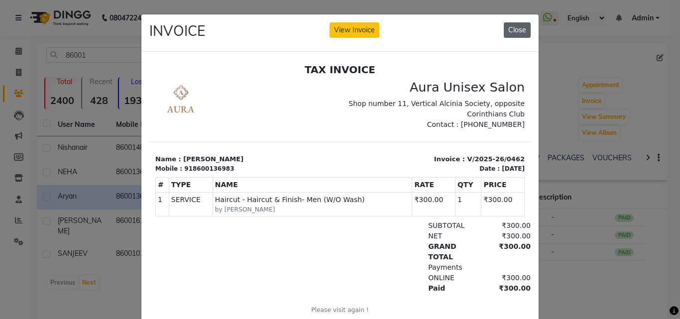
click at [503, 31] on button "Close" at bounding box center [516, 29] width 27 height 15
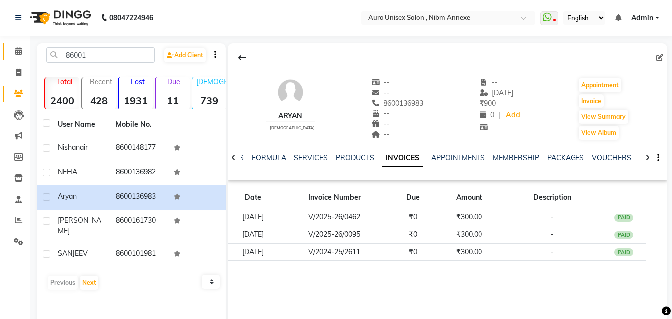
click at [19, 44] on link "Calendar" at bounding box center [15, 51] width 24 height 16
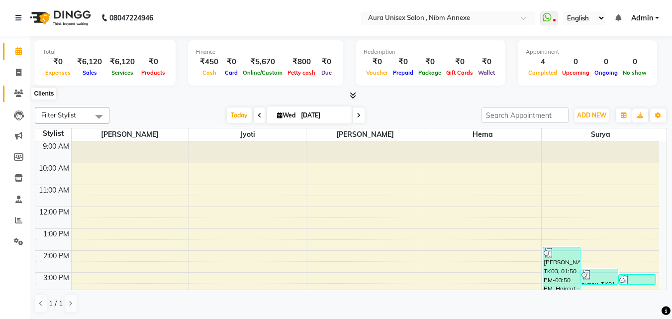
click at [20, 92] on icon at bounding box center [18, 93] width 9 height 7
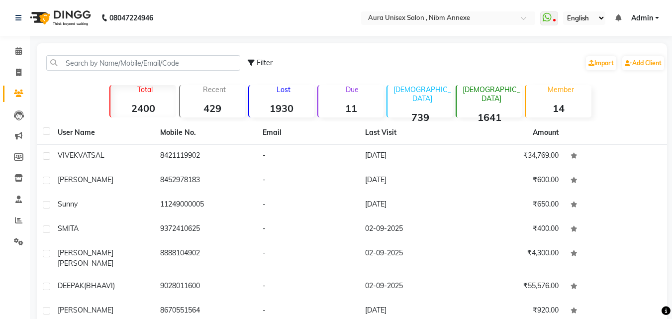
click at [16, 34] on nav "08047224946 Select Location × Aura Unisex Salon , Nibm Annexe WhatsApp Status ✕…" at bounding box center [336, 18] width 672 height 36
click at [16, 30] on link at bounding box center [20, 18] width 10 height 28
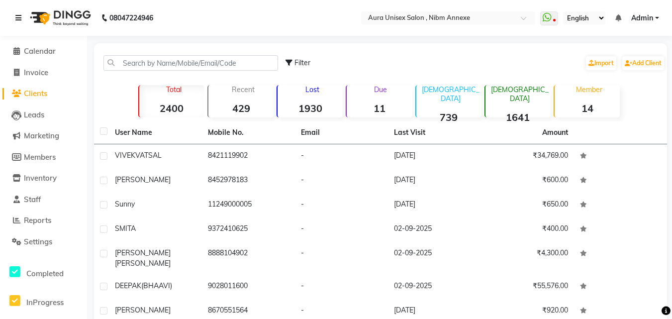
click at [16, 30] on link at bounding box center [20, 18] width 10 height 28
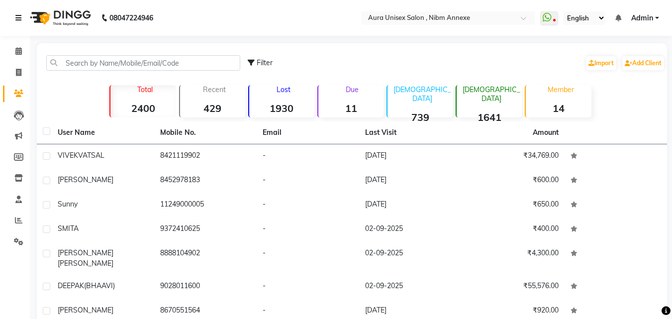
click at [16, 30] on link at bounding box center [20, 18] width 10 height 28
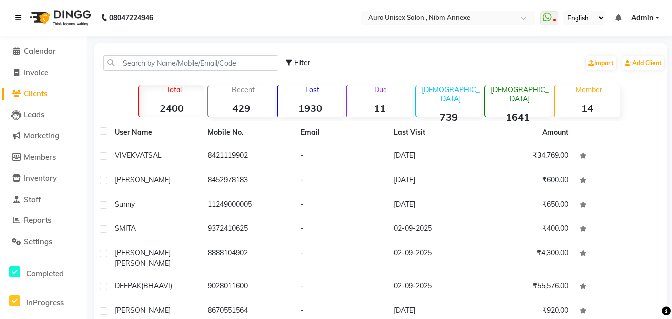
click at [16, 29] on link at bounding box center [20, 18] width 10 height 28
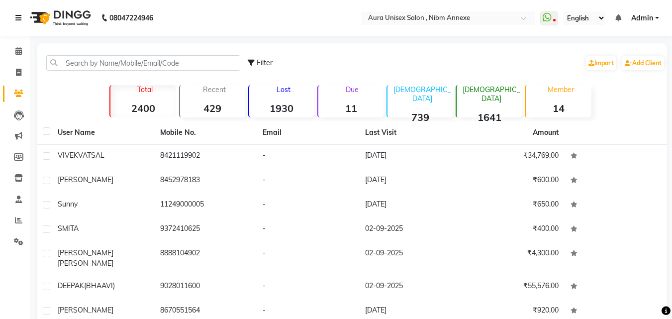
click at [16, 29] on link at bounding box center [20, 18] width 10 height 28
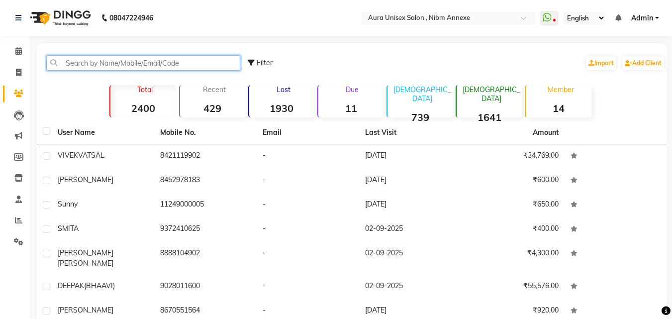
click at [122, 63] on input "text" at bounding box center [143, 62] width 194 height 15
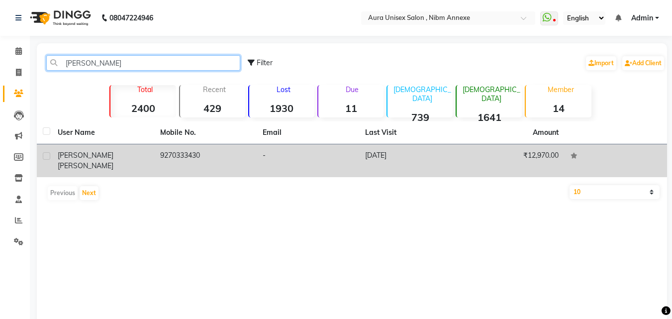
type input "CHARU"
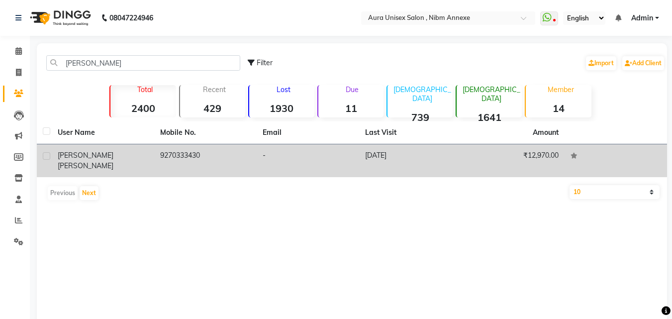
click at [213, 165] on td "9270333430" at bounding box center [205, 160] width 102 height 33
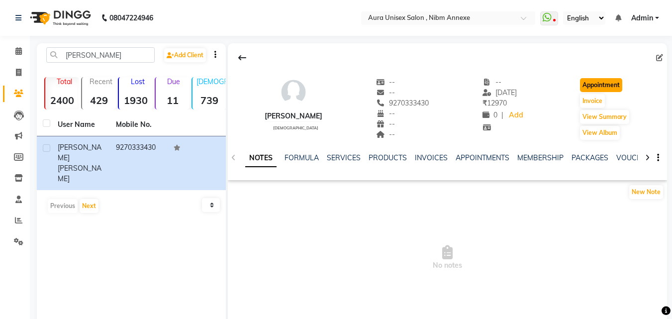
click at [590, 81] on button "Appointment" at bounding box center [601, 85] width 42 height 14
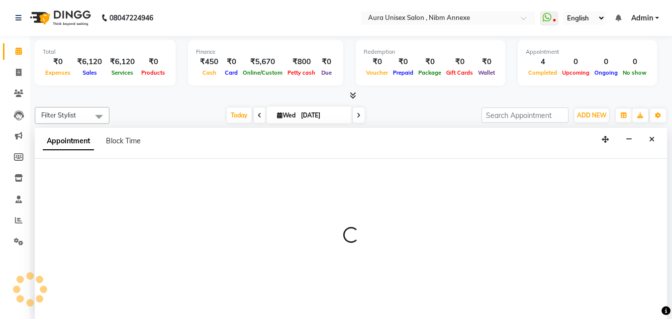
scroll to position [0, 0]
select select "600"
select select "tentative"
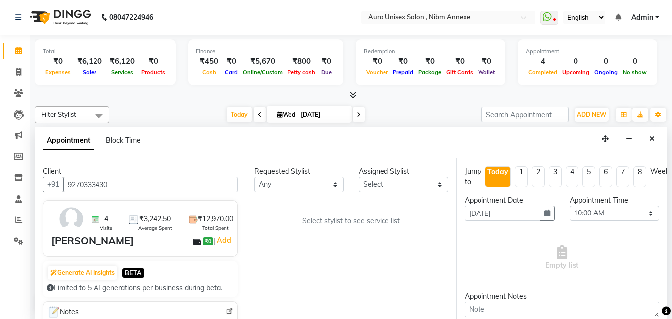
scroll to position [136, 0]
click at [547, 210] on button "button" at bounding box center [547, 212] width 15 height 15
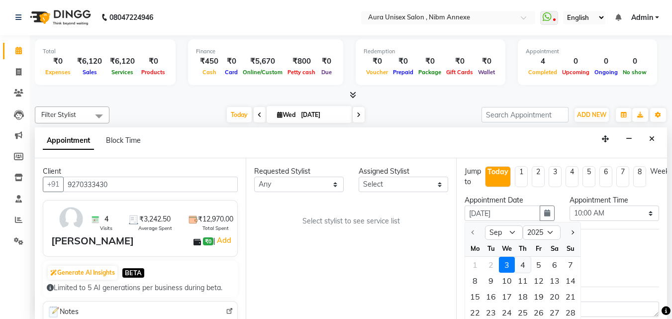
click at [526, 264] on div "4" at bounding box center [523, 265] width 16 height 16
type input "04-09-2025"
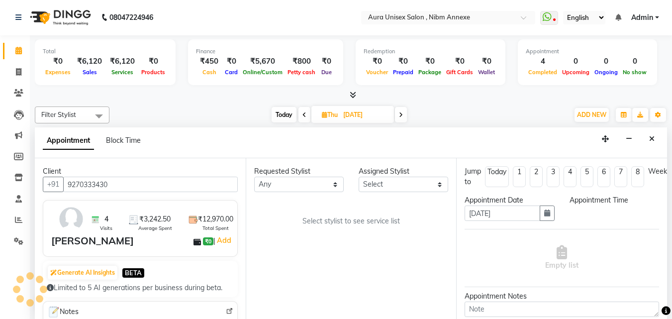
scroll to position [0, 0]
select select "600"
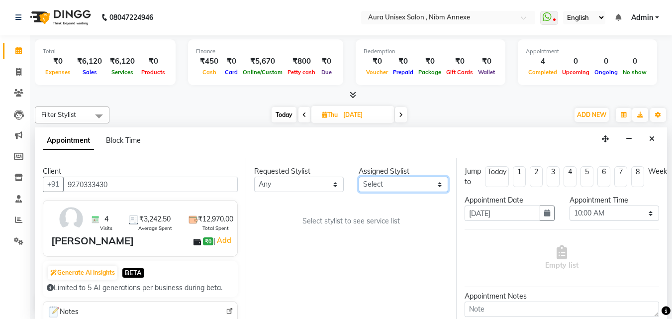
click at [395, 182] on select "Select Bhanu Hema Jasleen Jyoti Surya" at bounding box center [404, 184] width 90 height 15
select select "88139"
click at [359, 177] on select "Select Bhanu Hema Jasleen Jyoti Surya" at bounding box center [404, 184] width 90 height 15
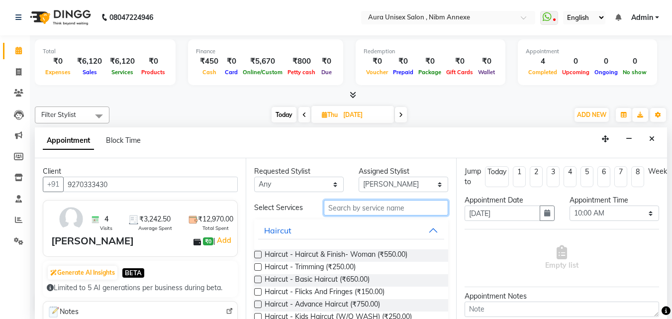
click at [331, 204] on input "text" at bounding box center [386, 207] width 124 height 15
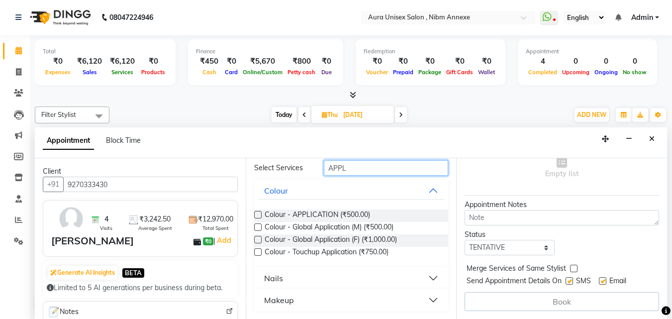
scroll to position [18, 0]
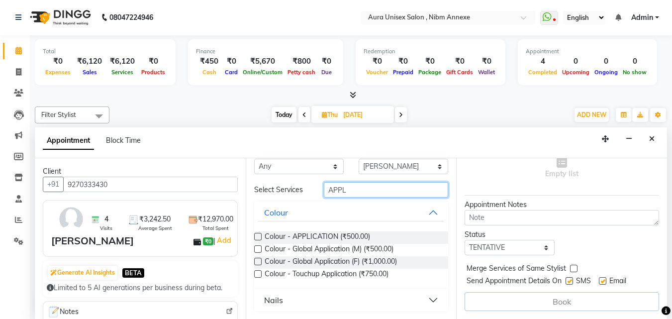
type input "APPL"
click at [256, 272] on label at bounding box center [257, 273] width 7 height 7
click at [256, 272] on input "checkbox" at bounding box center [257, 275] width 6 height 6
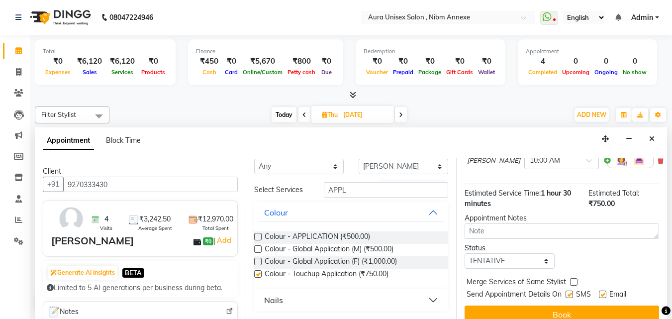
checkbox input "false"
click at [360, 189] on input "APPL" at bounding box center [386, 189] width 124 height 15
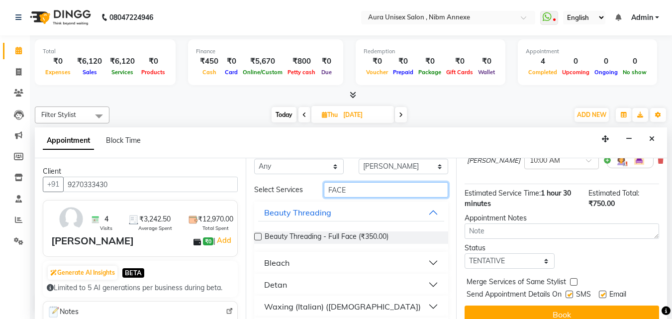
type input "FACE"
click at [404, 163] on select "Select Bhanu Hema Jasleen Jyoti Surya" at bounding box center [404, 166] width 90 height 15
select select "69183"
click at [359, 174] on select "Select Bhanu Hema Jasleen Jyoti Surya" at bounding box center [404, 166] width 90 height 15
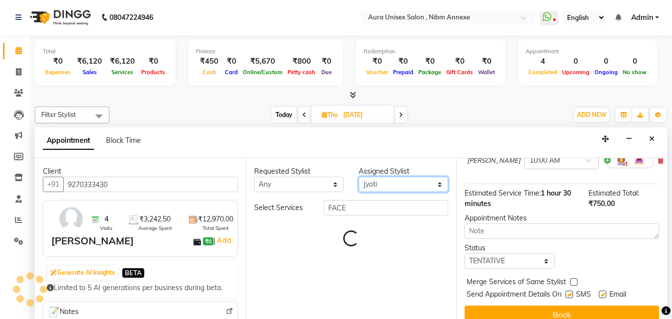
scroll to position [0, 0]
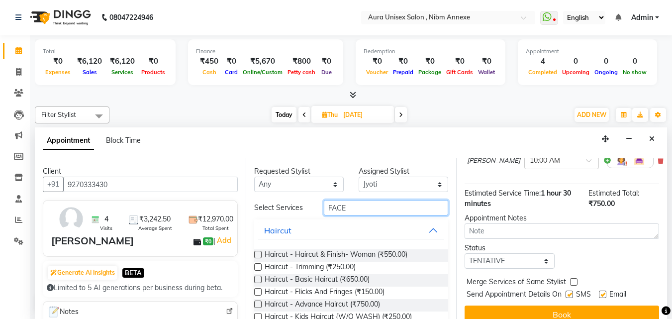
click at [366, 204] on input "FACE" at bounding box center [386, 207] width 124 height 15
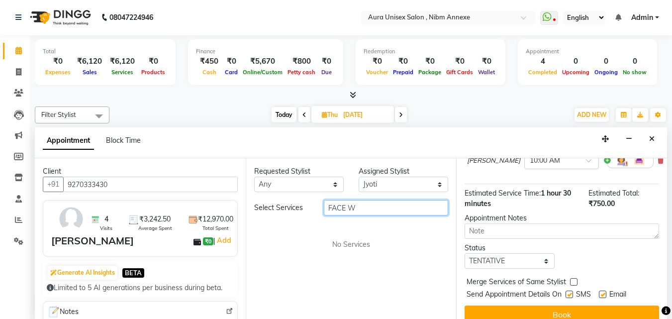
type input "FACE"
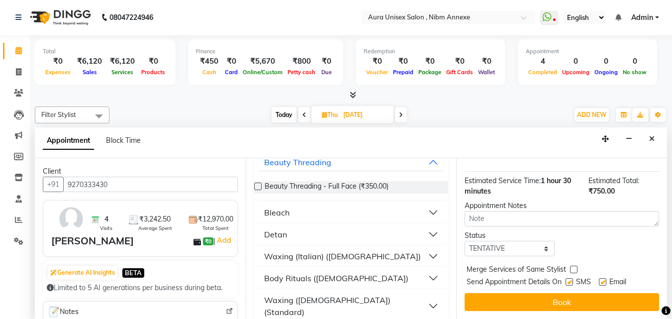
scroll to position [119, 0]
click at [424, 300] on button "Waxing (Female) (Standard)" at bounding box center [351, 306] width 187 height 30
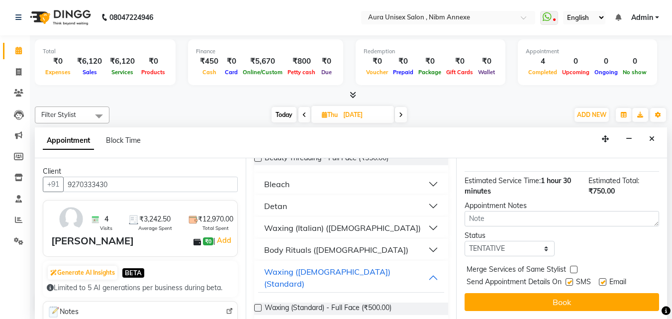
click at [257, 304] on label at bounding box center [257, 307] width 7 height 7
click at [257, 305] on input "checkbox" at bounding box center [257, 308] width 6 height 6
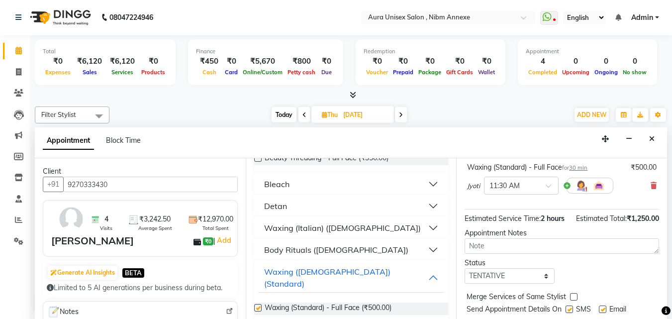
checkbox input "false"
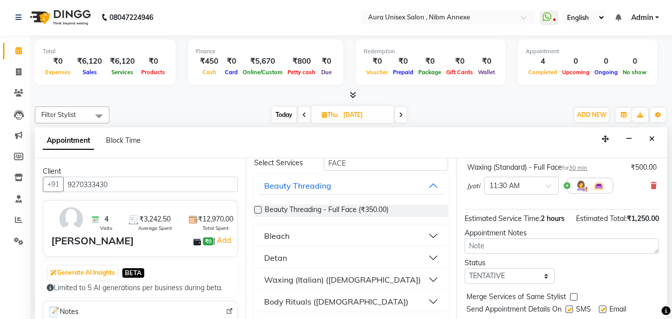
scroll to position [0, 0]
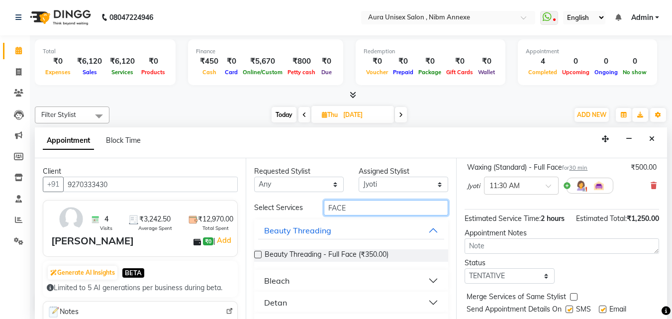
click at [339, 206] on input "FACE" at bounding box center [386, 207] width 124 height 15
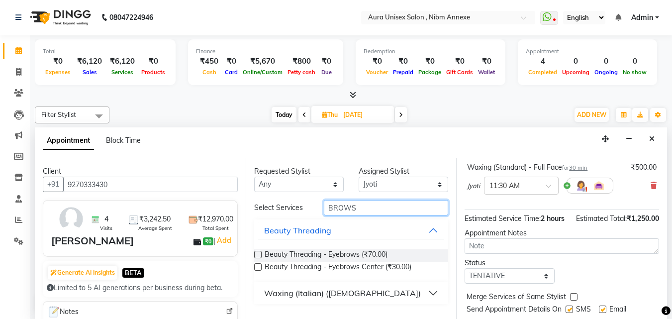
type input "BROWS"
click at [256, 252] on label at bounding box center [257, 254] width 7 height 7
click at [256, 252] on input "checkbox" at bounding box center [257, 255] width 6 height 6
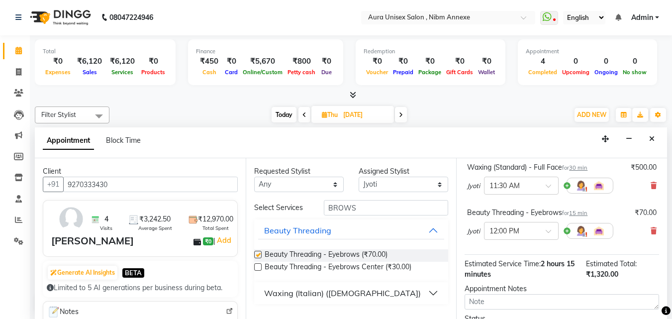
checkbox input "false"
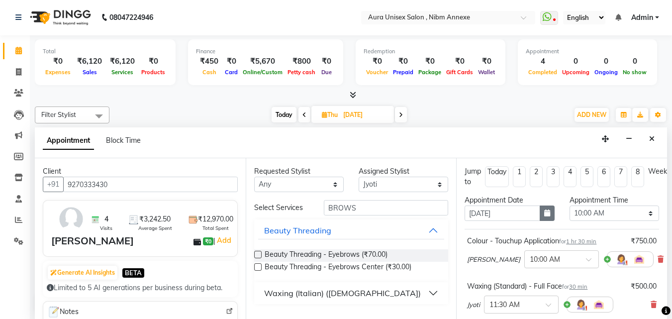
click at [549, 219] on button "button" at bounding box center [547, 212] width 15 height 15
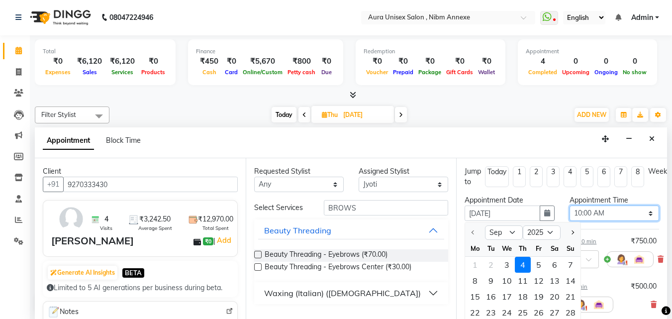
click at [580, 215] on select "Select 10:00 AM 10:15 AM 10:30 AM 10:45 AM 11:00 AM 11:15 AM 11:30 AM 11:45 AM …" at bounding box center [615, 212] width 90 height 15
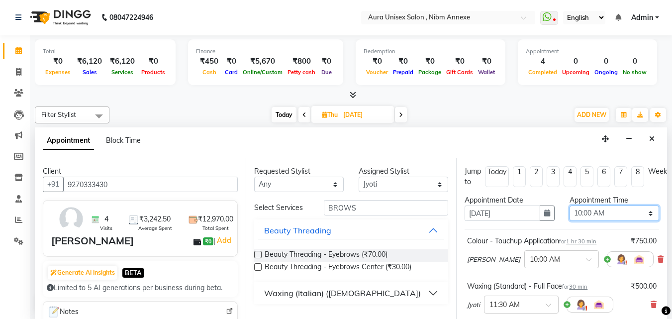
click at [580, 215] on select "Select 10:00 AM 10:15 AM 10:30 AM 10:45 AM 11:00 AM 11:15 AM 11:30 AM 11:45 AM …" at bounding box center [615, 212] width 90 height 15
select select "1110"
click at [570, 205] on select "Select 10:00 AM 10:15 AM 10:30 AM 10:45 AM 11:00 AM 11:15 AM 11:30 AM 11:45 AM …" at bounding box center [615, 212] width 90 height 15
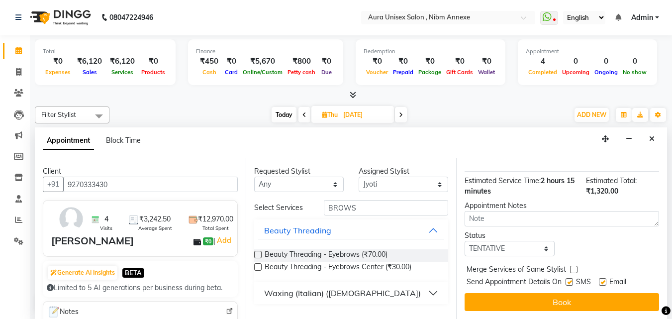
scroll to position [209, 0]
click at [505, 241] on select "Select TENTATIVE CONFIRM UPCOMING" at bounding box center [510, 248] width 90 height 15
select select "confirm booking"
click at [465, 241] on select "Select TENTATIVE CONFIRM UPCOMING" at bounding box center [510, 248] width 90 height 15
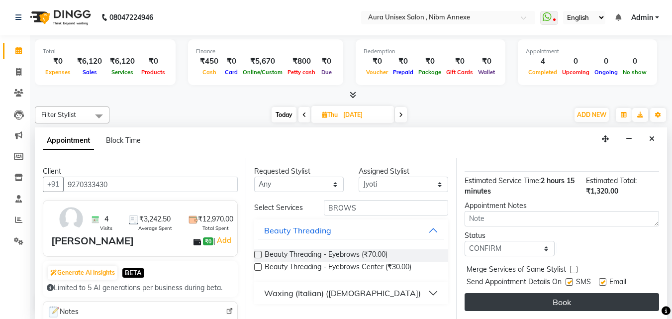
click at [510, 293] on button "Book" at bounding box center [562, 302] width 195 height 18
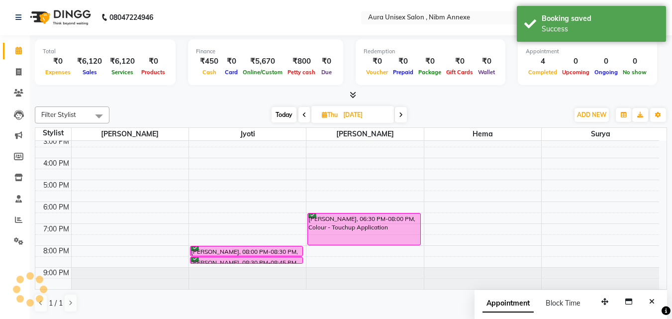
scroll to position [0, 0]
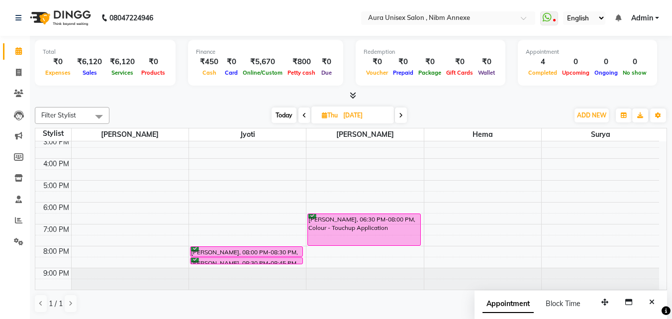
click at [290, 117] on span "Today" at bounding box center [284, 114] width 25 height 15
type input "[DATE]"
